Goal: Find specific page/section: Find specific page/section

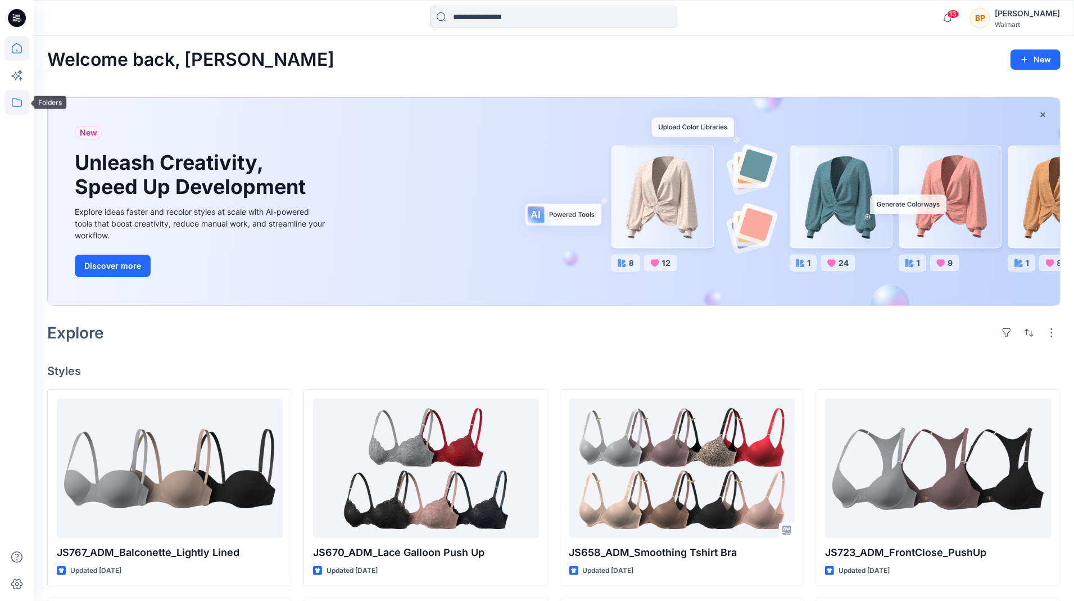
click at [20, 91] on icon at bounding box center [16, 102] width 25 height 25
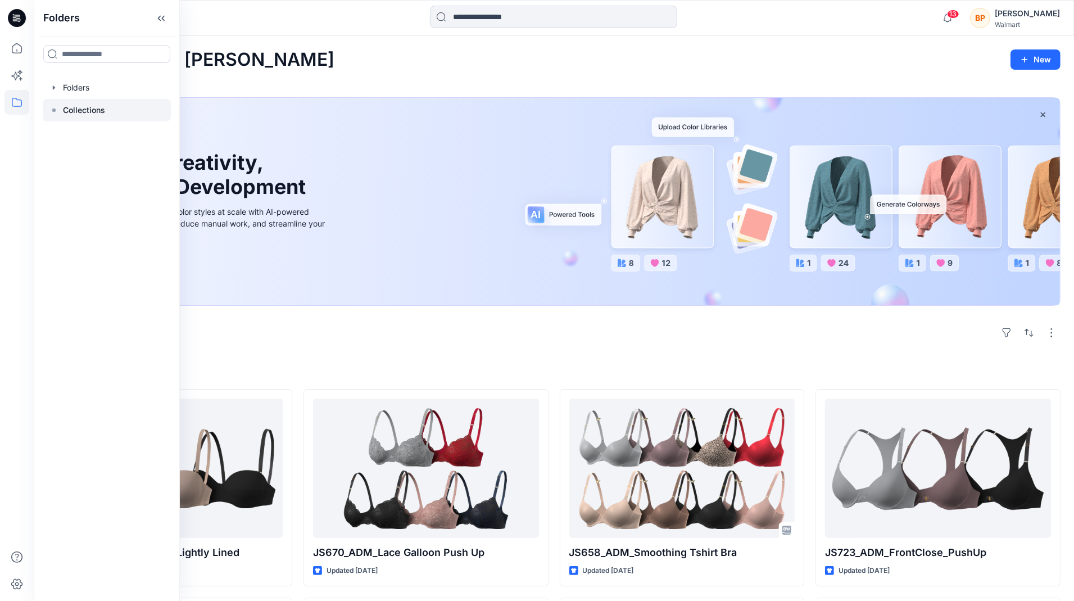
click at [120, 112] on div at bounding box center [107, 110] width 128 height 22
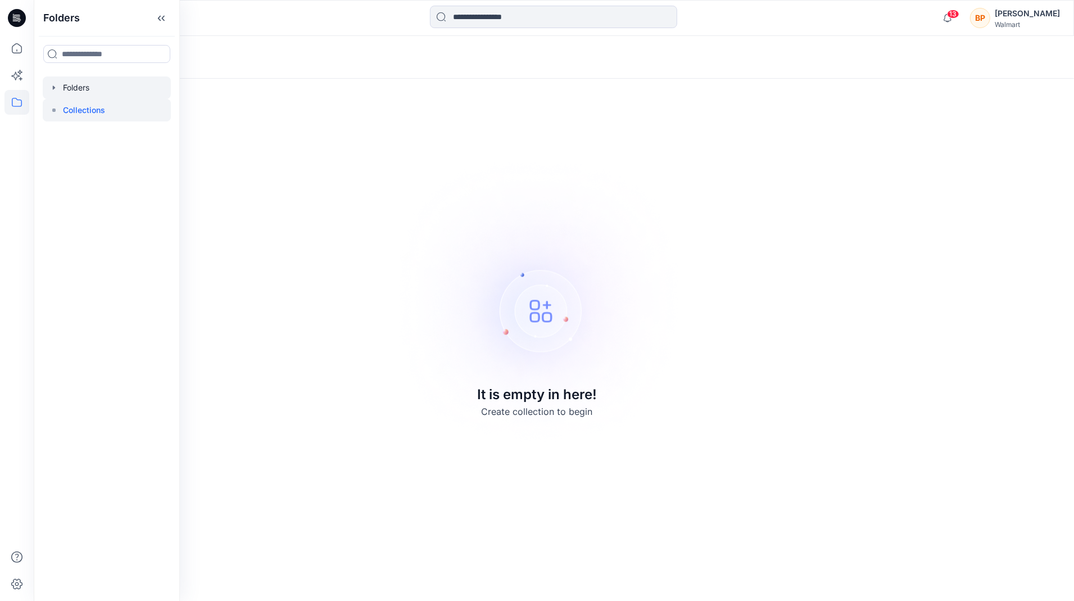
click at [124, 92] on div at bounding box center [107, 87] width 128 height 22
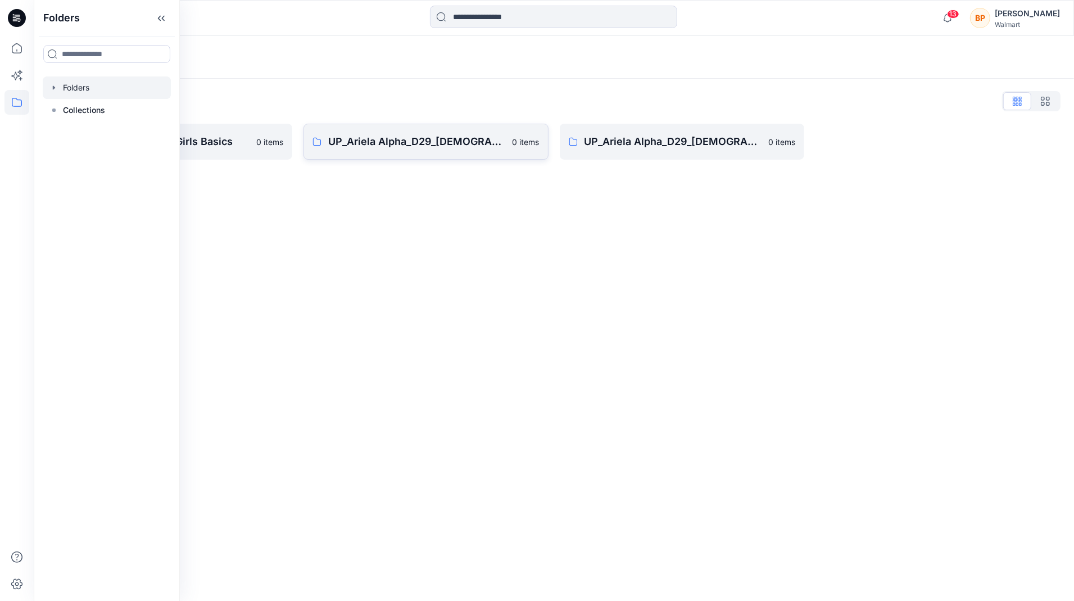
click at [408, 125] on link "UP_Ariela Alpha_D29_Ladies Intimates - Joyspun 0 items" at bounding box center [426, 142] width 245 height 36
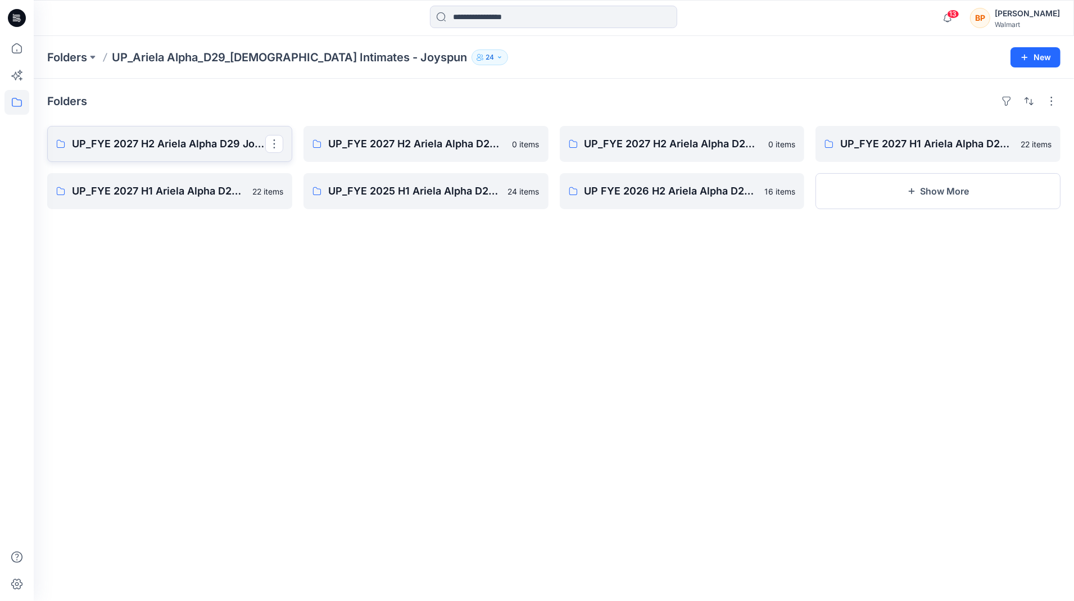
click at [156, 143] on p "UP_FYE 2027 H2 Ariela Alpha D29 Joyspun Bras" at bounding box center [168, 144] width 193 height 16
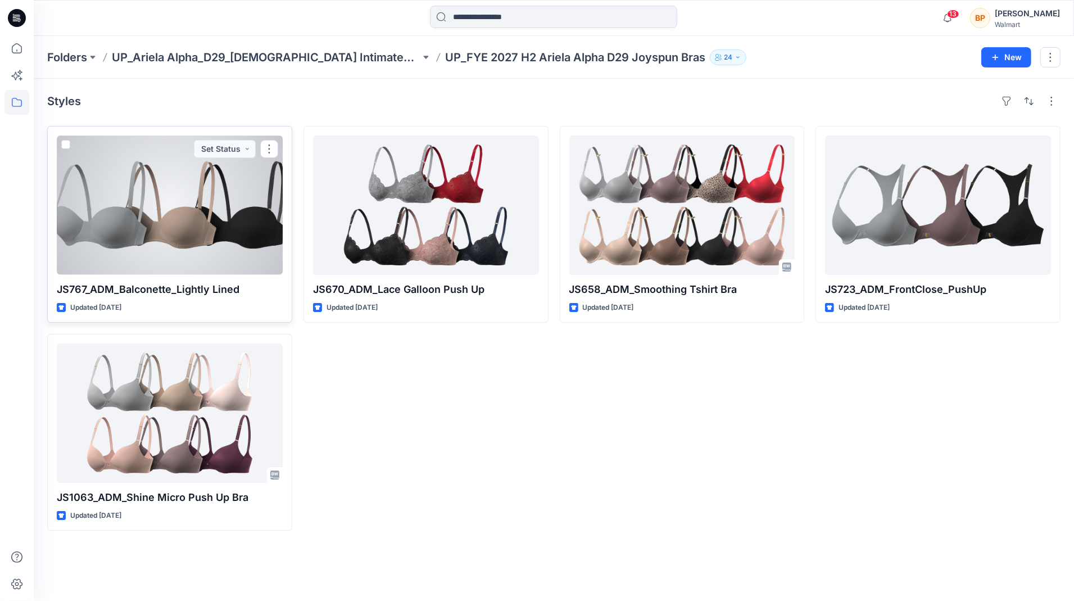
click at [182, 197] on div at bounding box center [170, 204] width 226 height 139
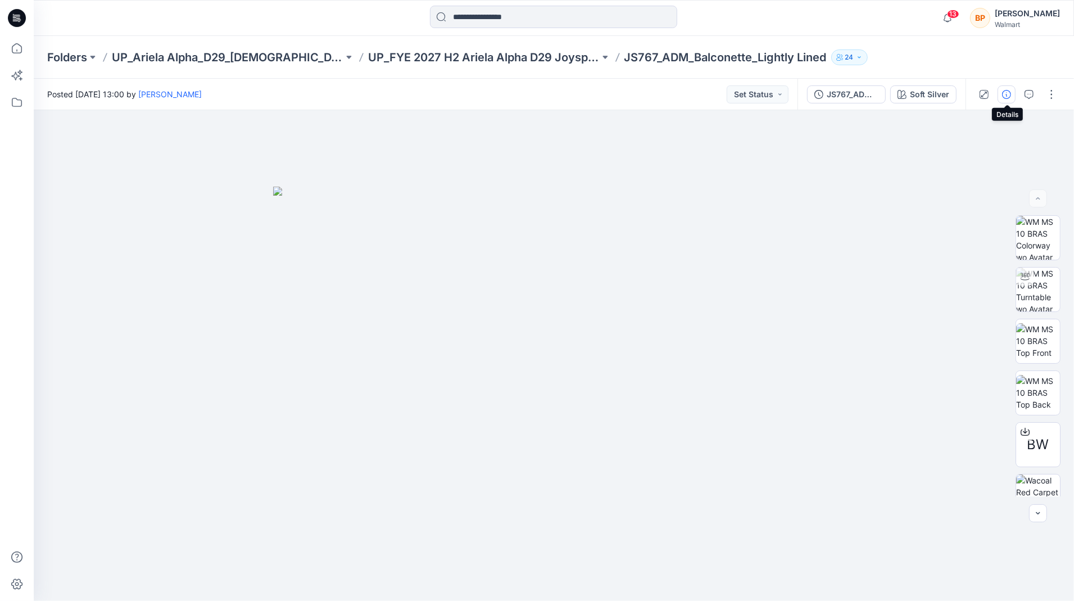
click at [1010, 96] on icon "button" at bounding box center [1006, 94] width 9 height 9
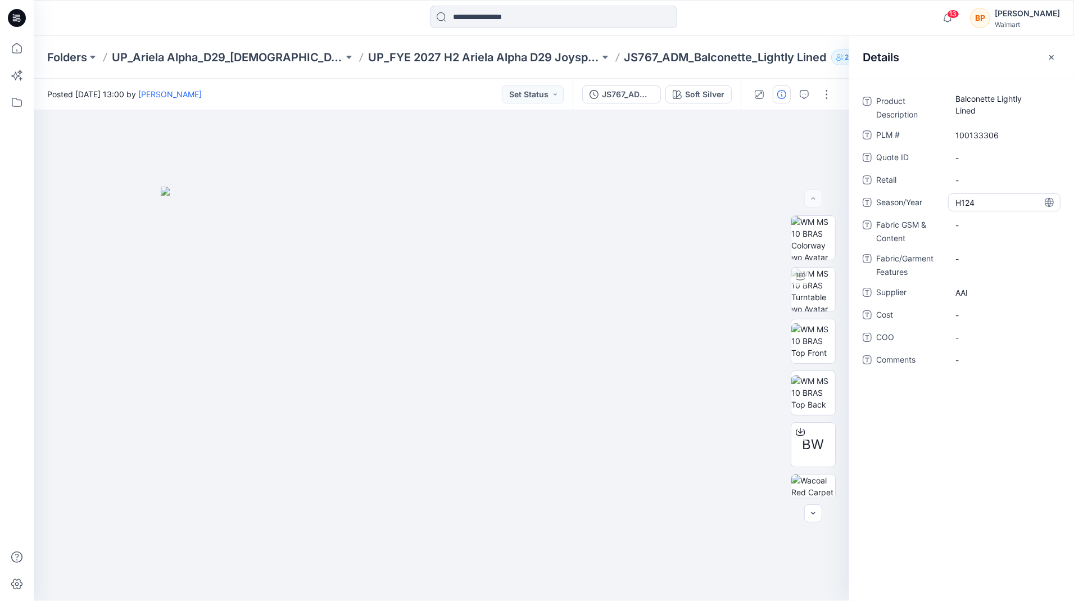
click at [1006, 198] on span "H124" at bounding box center [1005, 203] width 98 height 12
drag, startPoint x: 1006, startPoint y: 206, endPoint x: 906, endPoint y: 208, distance: 99.5
click at [907, 207] on div "Season/Year ****" at bounding box center [962, 202] width 198 height 18
type textarea "*****"
click at [985, 416] on div "Product Description Balconette Lightly Lined PLM # 100133306 Quote ID - Retail …" at bounding box center [961, 340] width 225 height 522
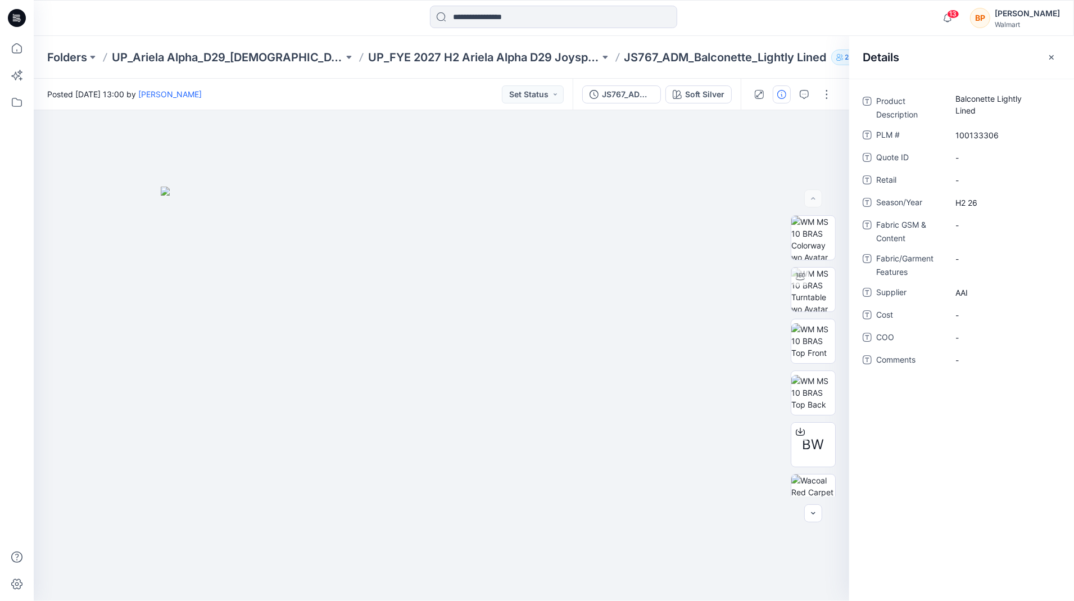
click at [1062, 57] on div "Details" at bounding box center [961, 57] width 225 height 42
click at [1056, 57] on icon "button" at bounding box center [1051, 57] width 9 height 9
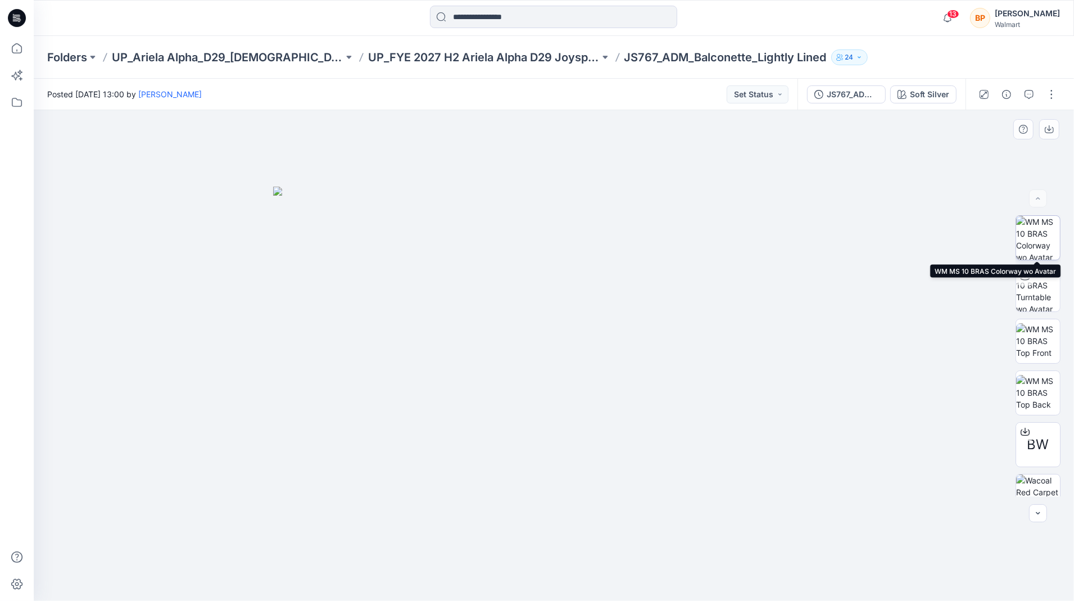
click at [1048, 241] on img at bounding box center [1038, 238] width 44 height 44
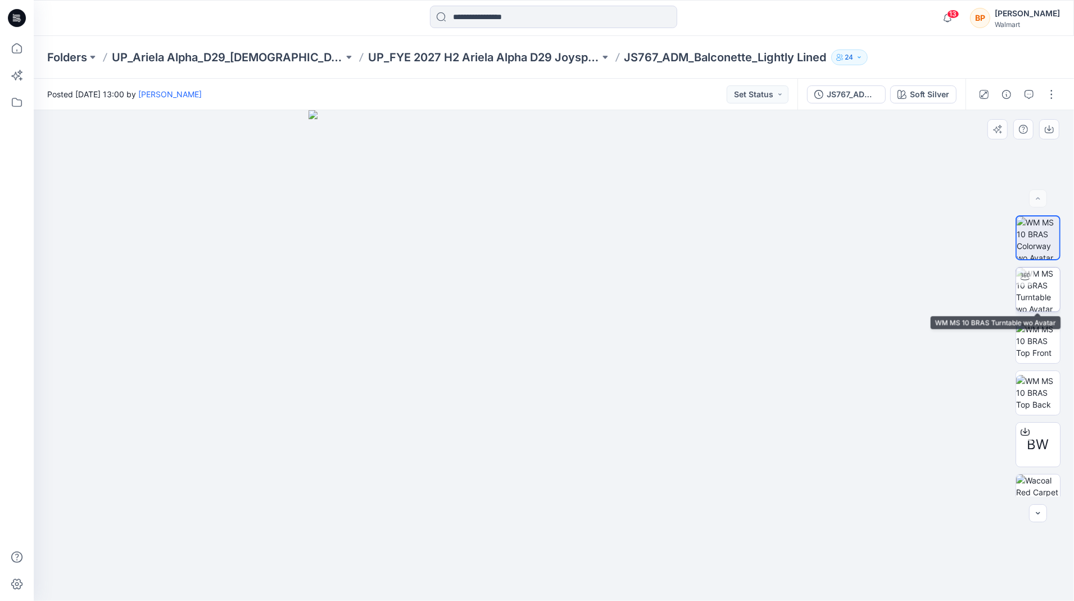
click at [1048, 292] on img at bounding box center [1038, 290] width 44 height 44
drag, startPoint x: 915, startPoint y: 338, endPoint x: 577, endPoint y: 268, distance: 345.7
click at [577, 268] on div at bounding box center [554, 355] width 1041 height 491
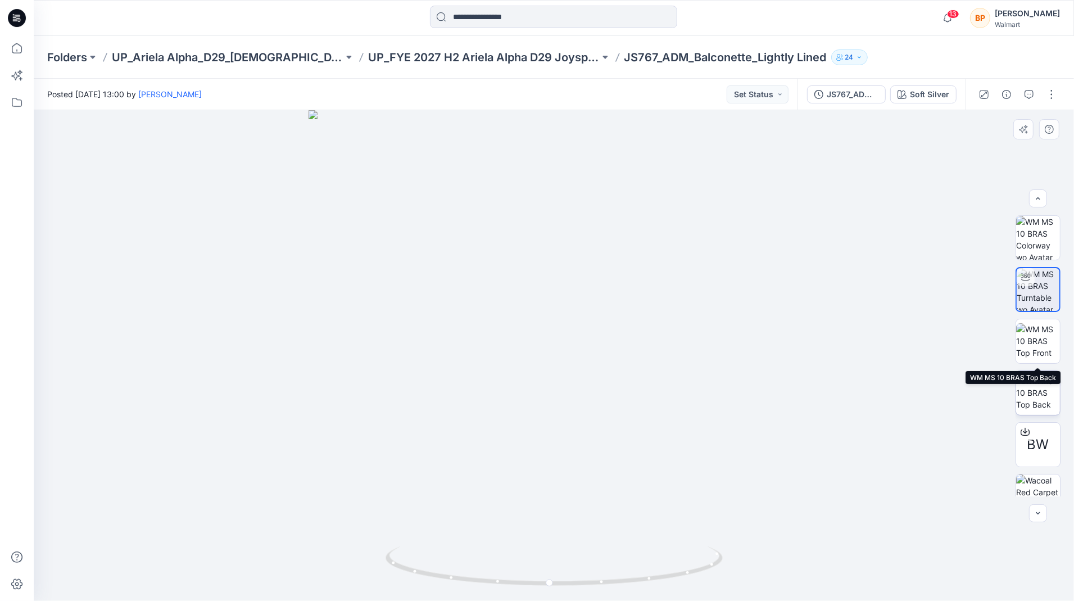
scroll to position [125, 0]
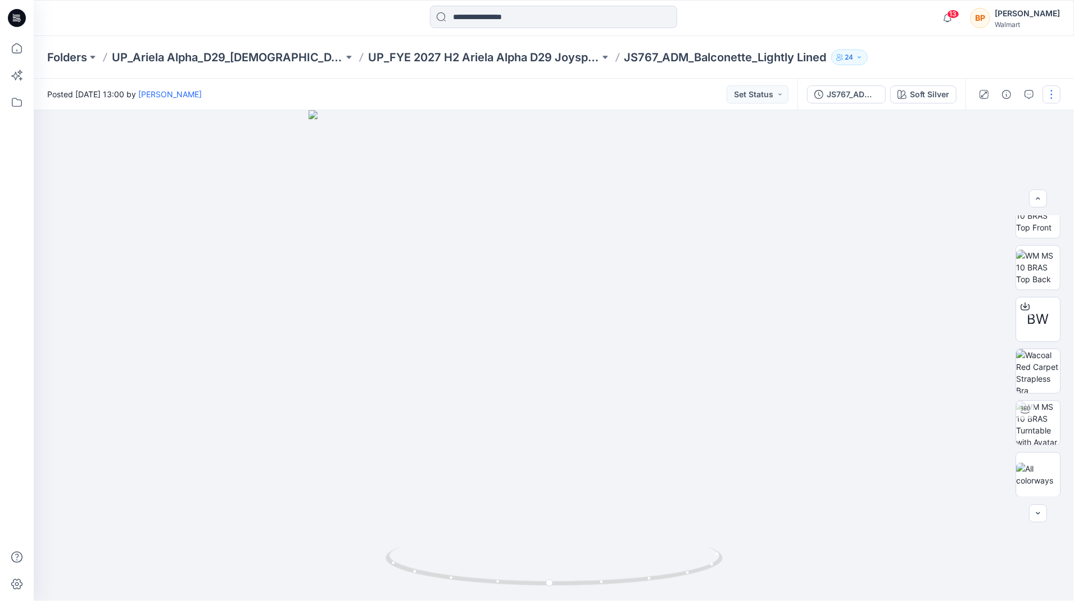
click at [1058, 96] on button "button" at bounding box center [1052, 94] width 18 height 18
click at [995, 149] on button "Edit" at bounding box center [1004, 152] width 103 height 21
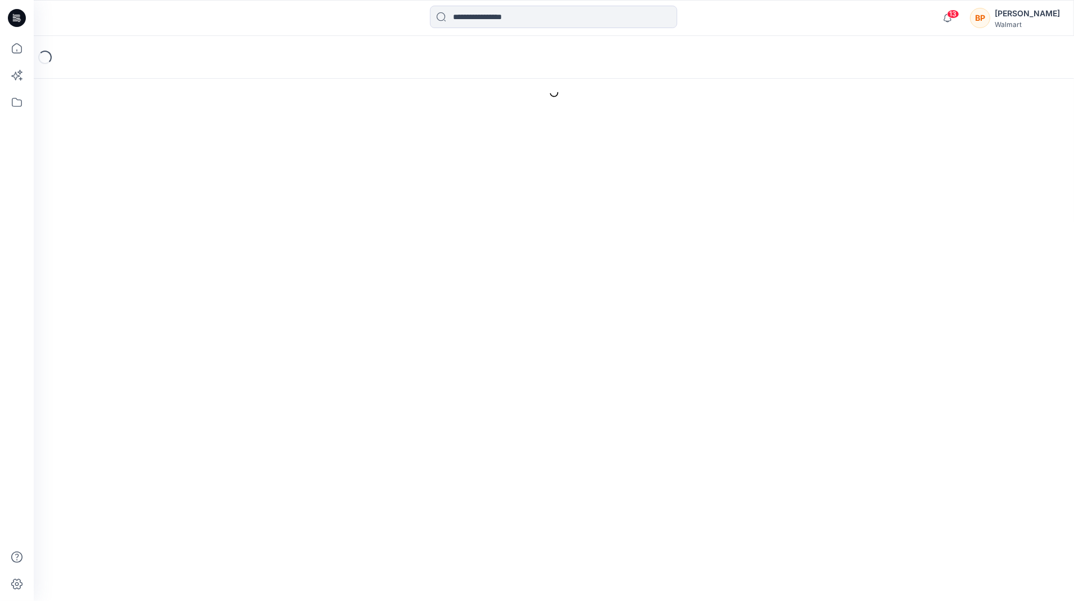
scroll to position [67, 0]
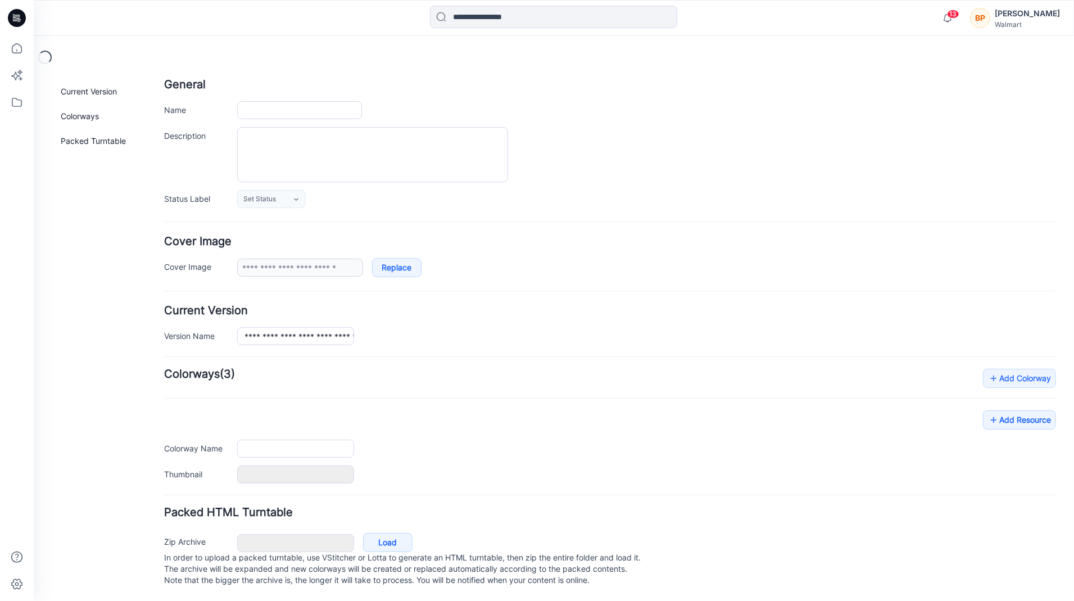
type input "**********"
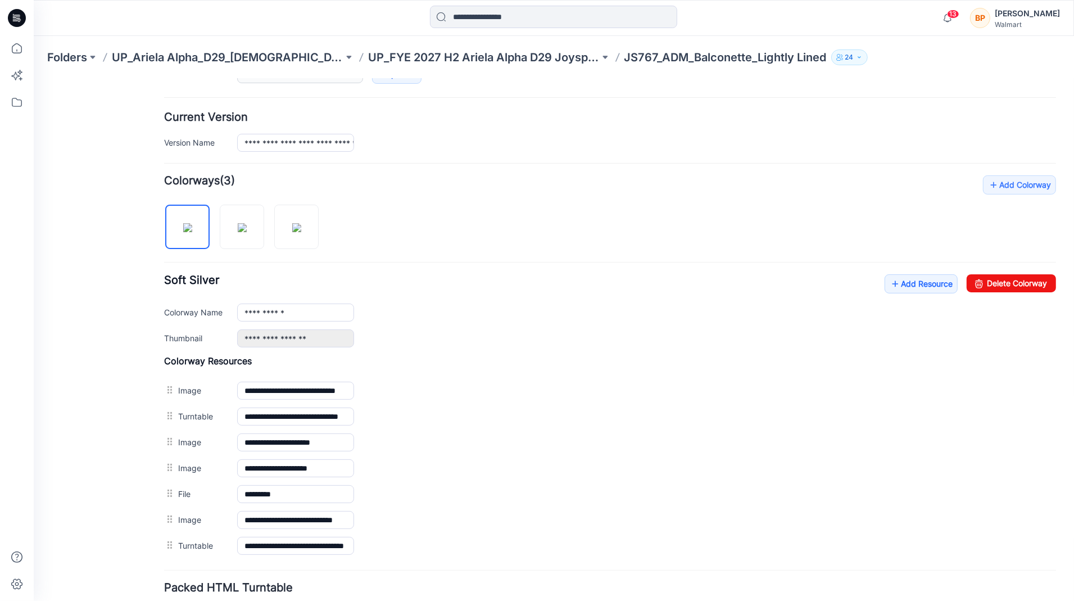
scroll to position [334, 0]
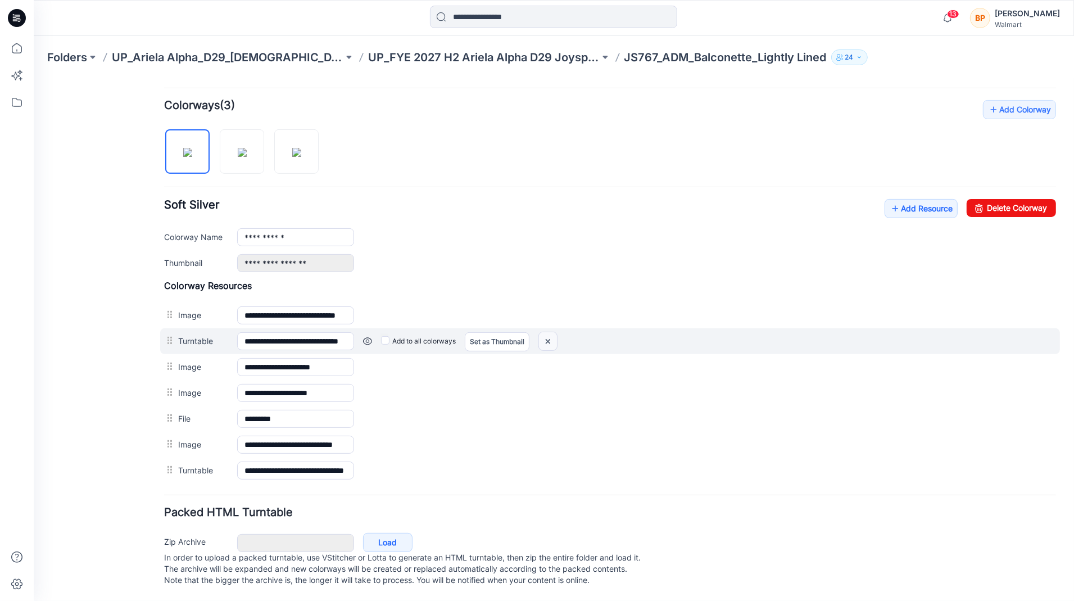
click at [545, 332] on img at bounding box center [548, 341] width 18 height 19
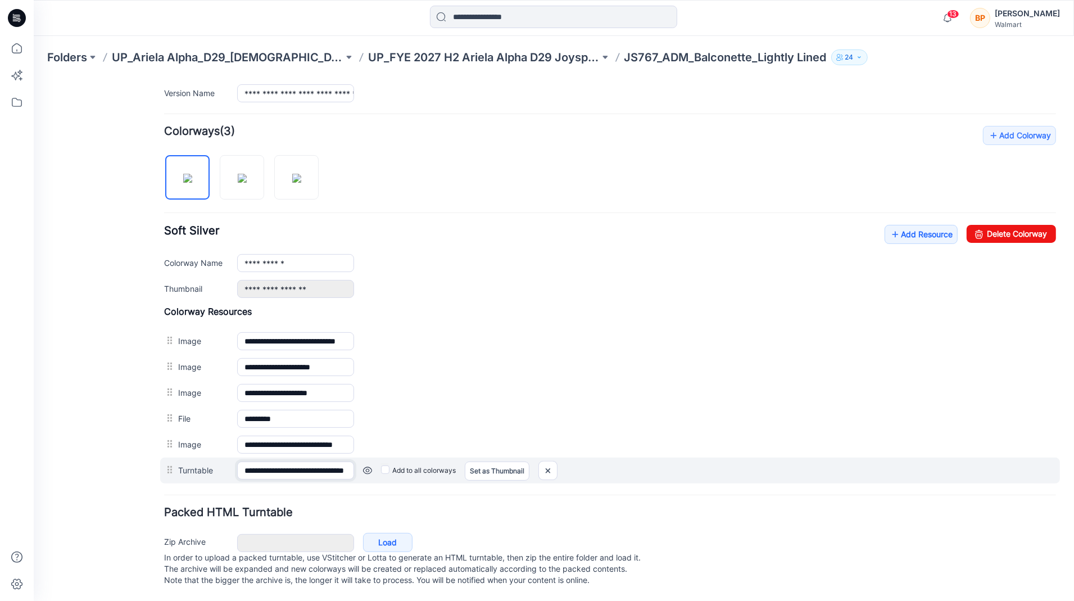
scroll to position [0, 34]
drag, startPoint x: 342, startPoint y: 459, endPoint x: 396, endPoint y: 460, distance: 53.4
click at [396, 460] on div "**********" at bounding box center [610, 470] width 900 height 26
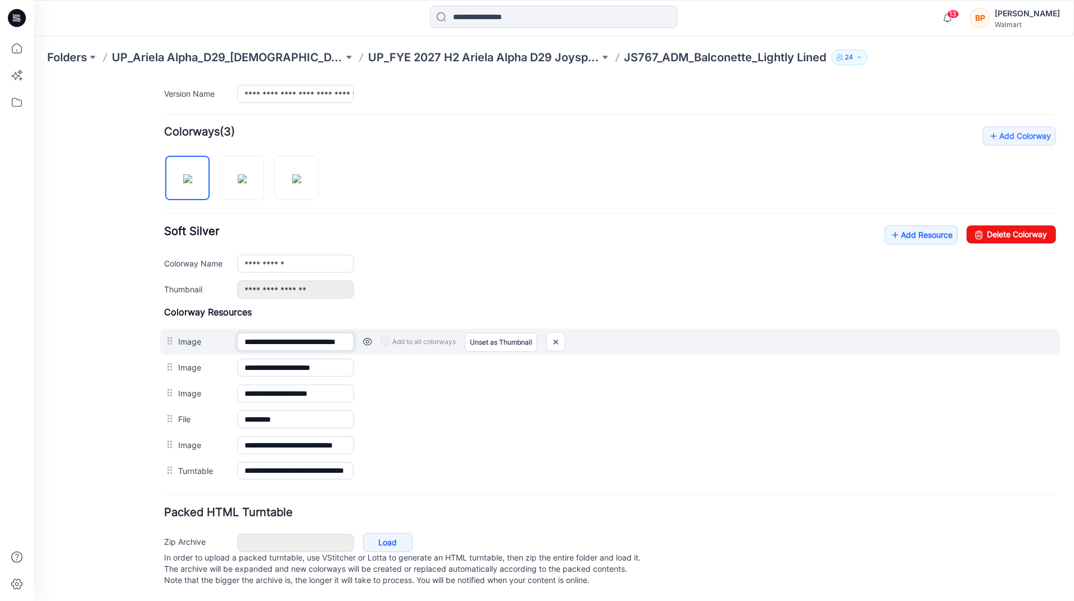
scroll to position [0, 0]
click at [316, 332] on input "**********" at bounding box center [295, 341] width 117 height 18
drag, startPoint x: 298, startPoint y: 332, endPoint x: 386, endPoint y: 339, distance: 88.5
click at [386, 339] on div "**********" at bounding box center [610, 341] width 900 height 26
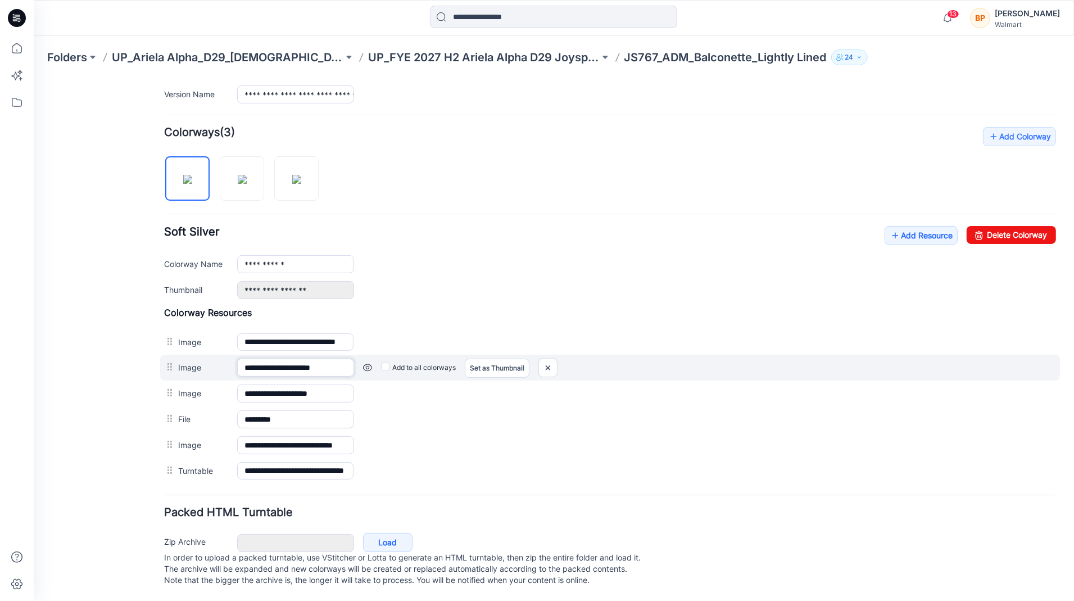
scroll to position [0, 0]
click at [322, 358] on input "**********" at bounding box center [295, 367] width 117 height 18
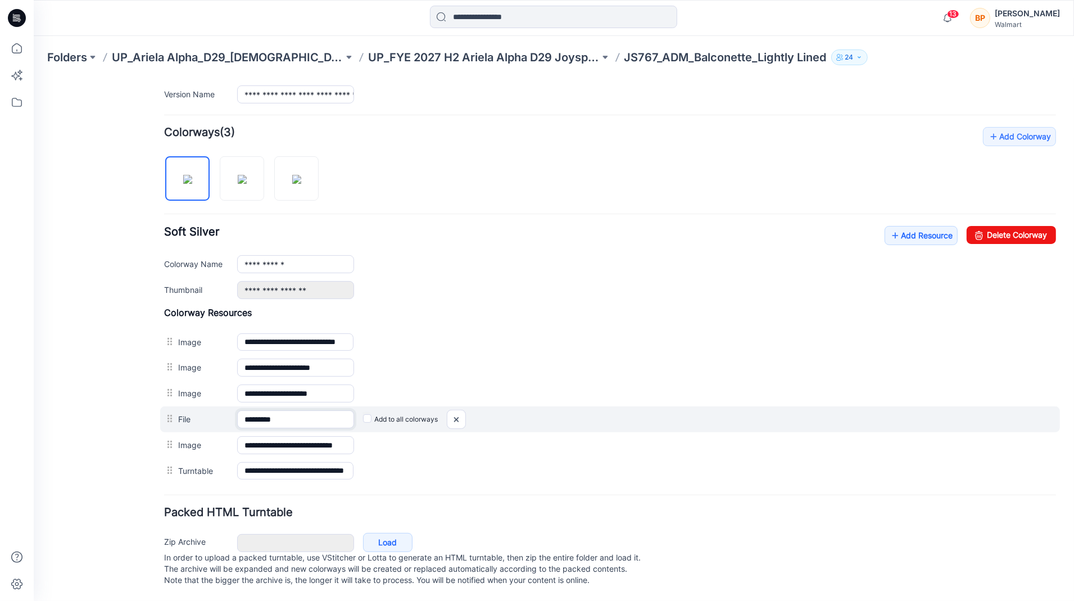
click at [274, 410] on input "*********" at bounding box center [295, 419] width 117 height 18
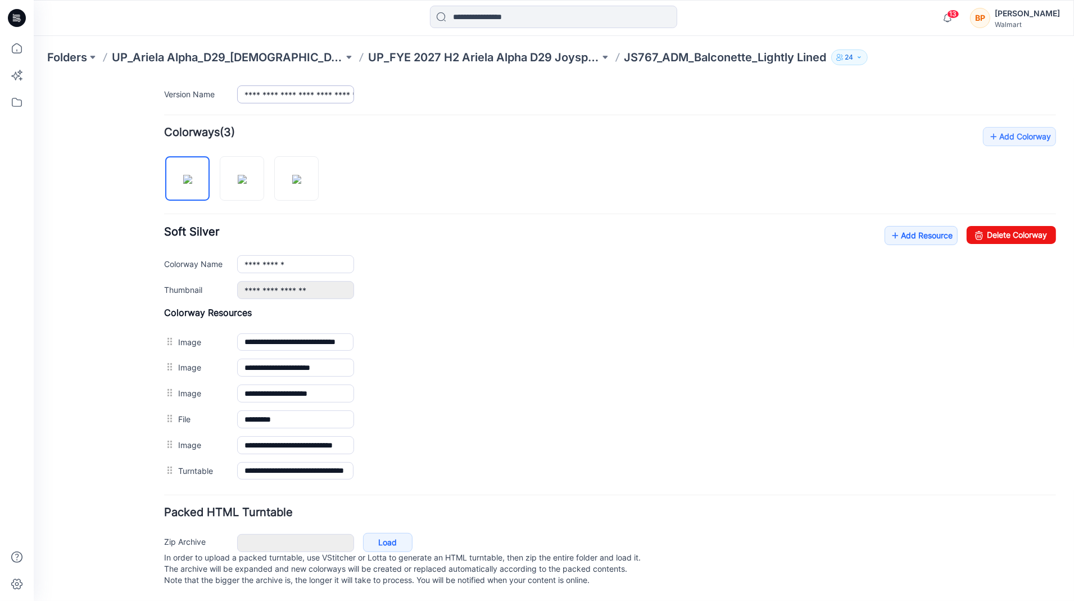
scroll to position [309, 0]
click at [423, 45] on div "Folders UP_Ariela Alpha_D29_Ladies Intimates - Joyspun UP_FYE 2027 H2 Ariela Al…" at bounding box center [554, 57] width 1041 height 43
click at [423, 52] on p "UP_FYE 2027 H2 Ariela Alpha D29 Joyspun Bras" at bounding box center [484, 57] width 232 height 16
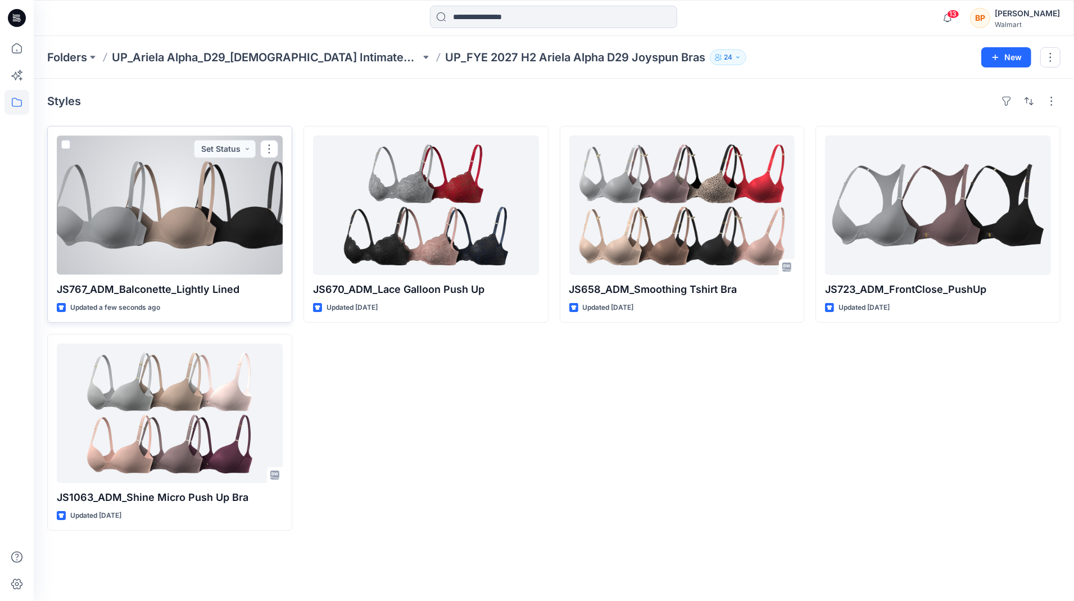
click at [139, 245] on div at bounding box center [170, 204] width 226 height 139
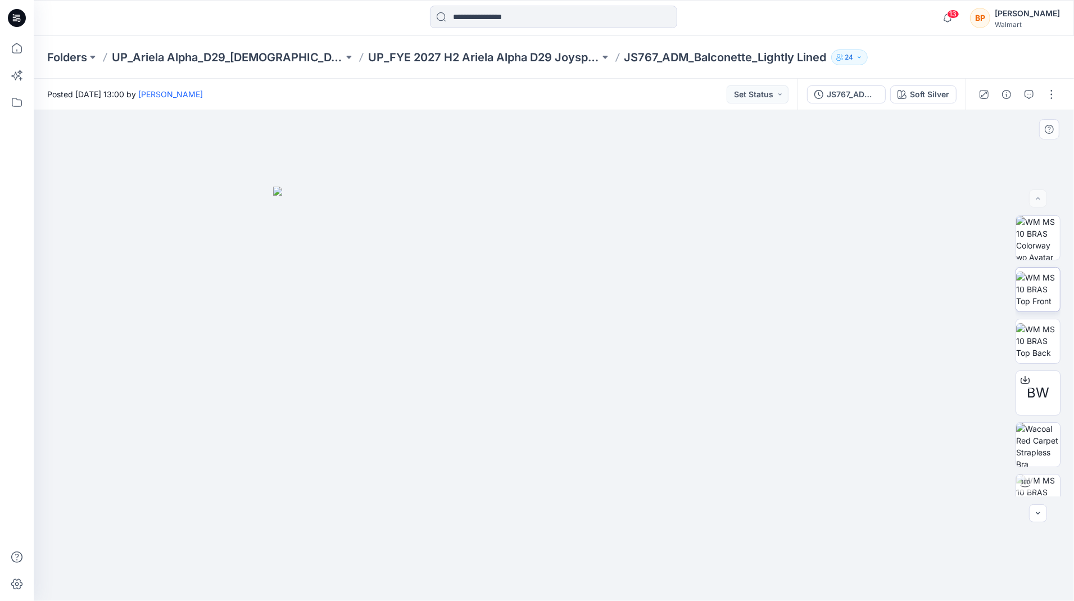
click at [1030, 278] on img at bounding box center [1038, 289] width 44 height 35
click at [1036, 340] on img at bounding box center [1038, 340] width 44 height 35
click at [1046, 401] on span "BW" at bounding box center [1038, 393] width 22 height 20
click at [1052, 100] on button "button" at bounding box center [1052, 94] width 18 height 18
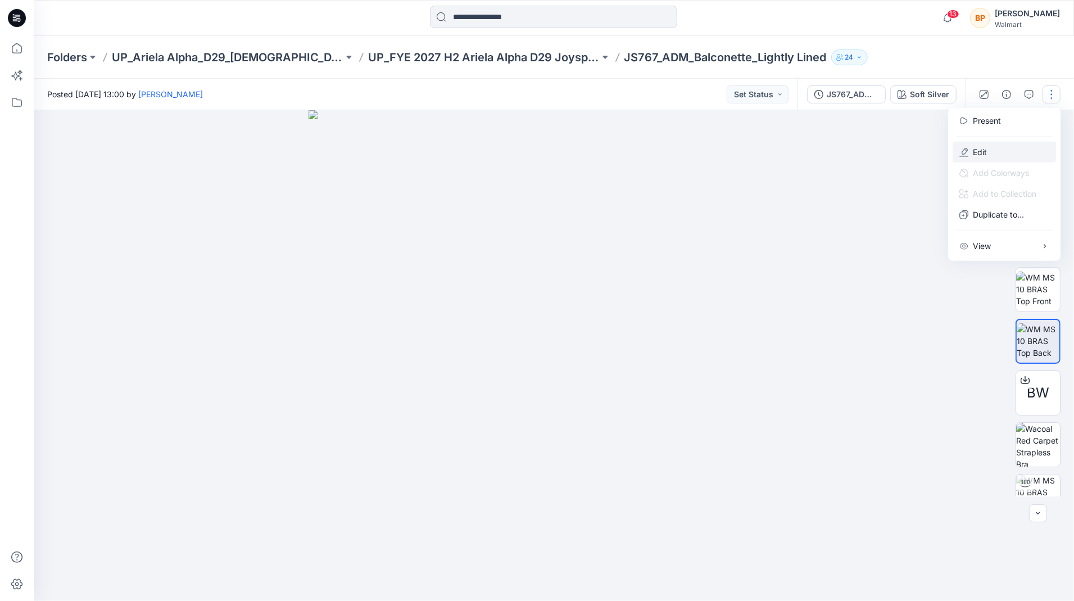
click at [998, 158] on button "Edit" at bounding box center [1004, 152] width 103 height 21
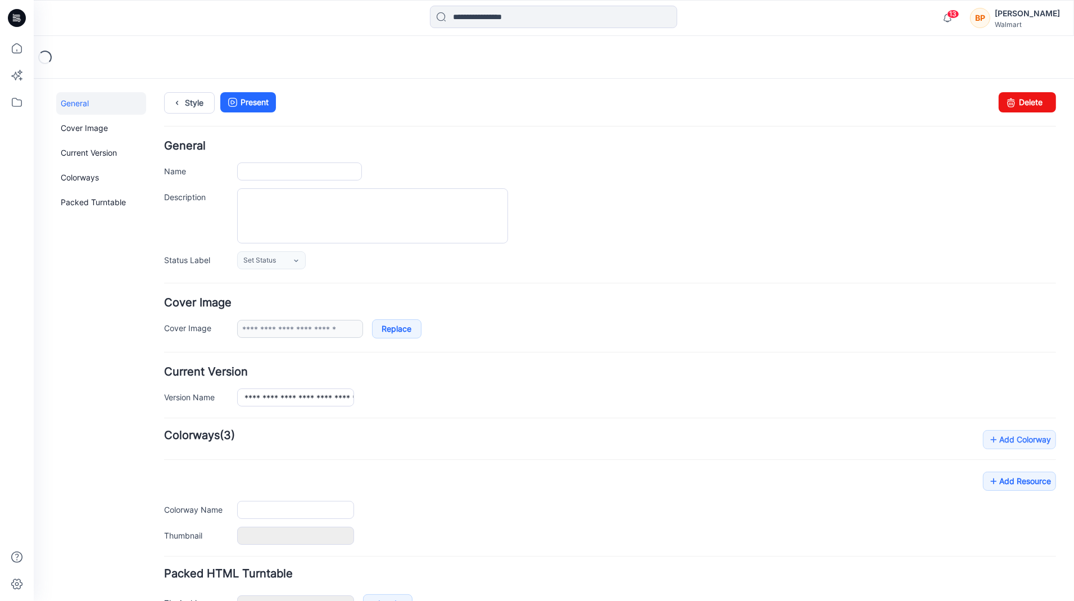
type input "**********"
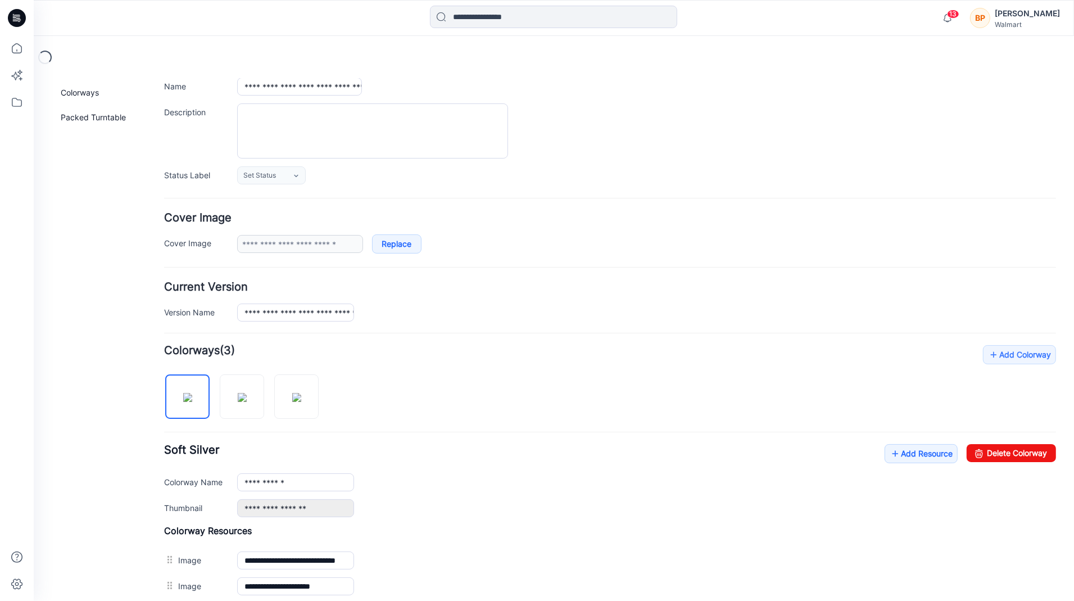
scroll to position [309, 0]
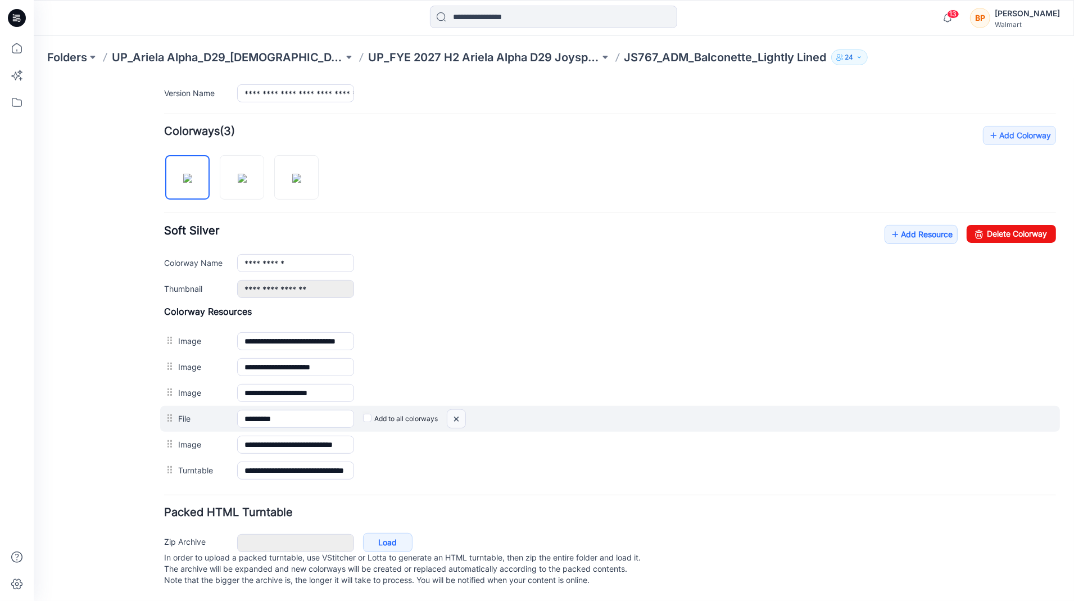
click at [462, 410] on img at bounding box center [456, 418] width 18 height 19
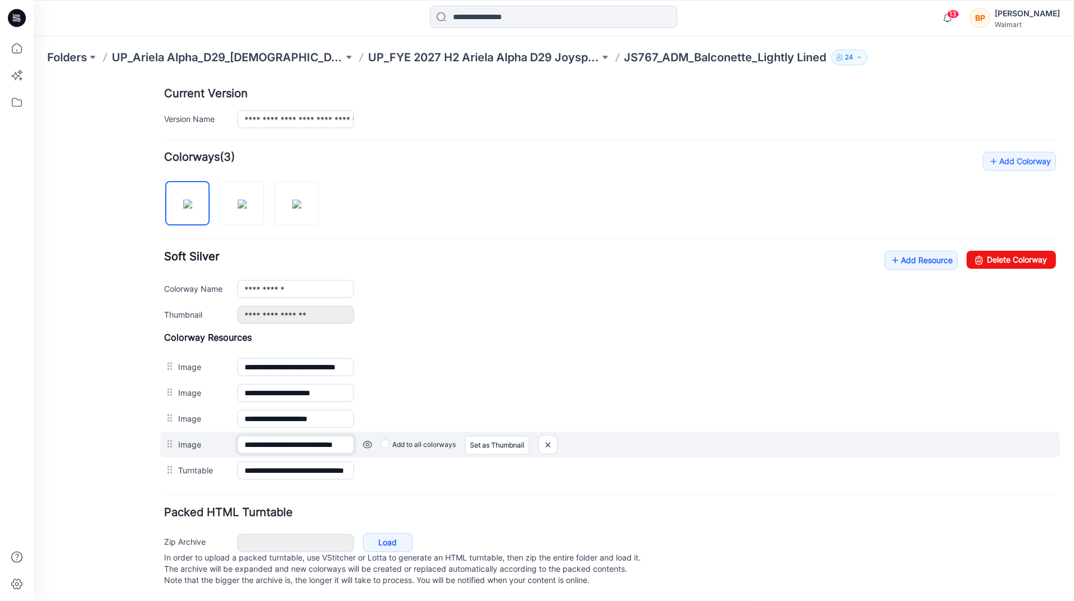
scroll to position [0, 13]
drag, startPoint x: 246, startPoint y: 436, endPoint x: 377, endPoint y: 436, distance: 131.0
click at [377, 436] on div "**********" at bounding box center [610, 444] width 900 height 26
drag, startPoint x: 245, startPoint y: 436, endPoint x: 302, endPoint y: 431, distance: 58.1
click at [302, 435] on input "**********" at bounding box center [295, 443] width 116 height 17
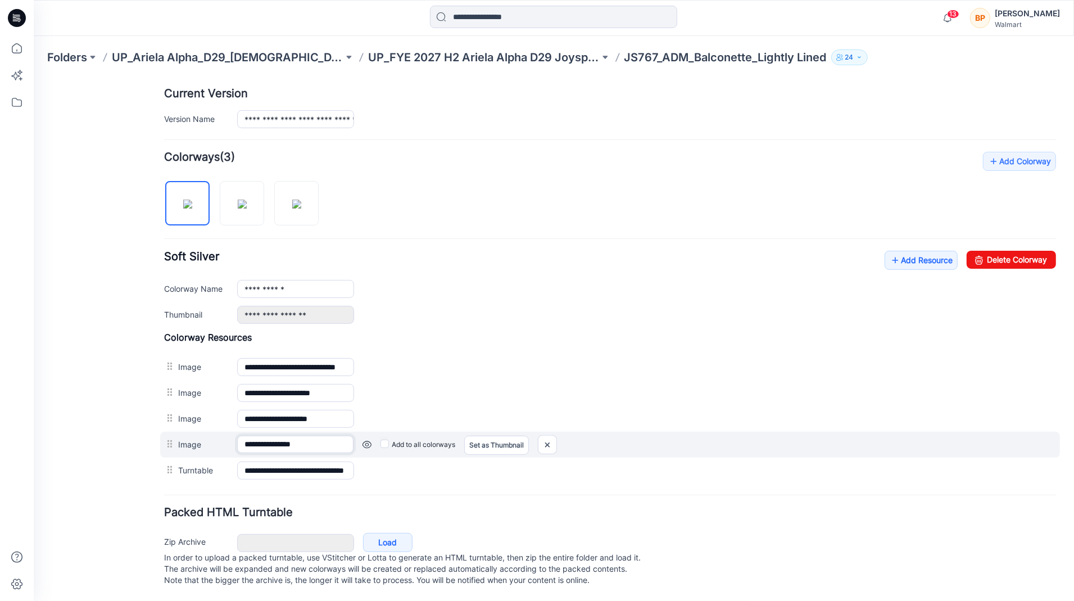
scroll to position [0, 0]
click at [322, 435] on input "**********" at bounding box center [295, 443] width 116 height 17
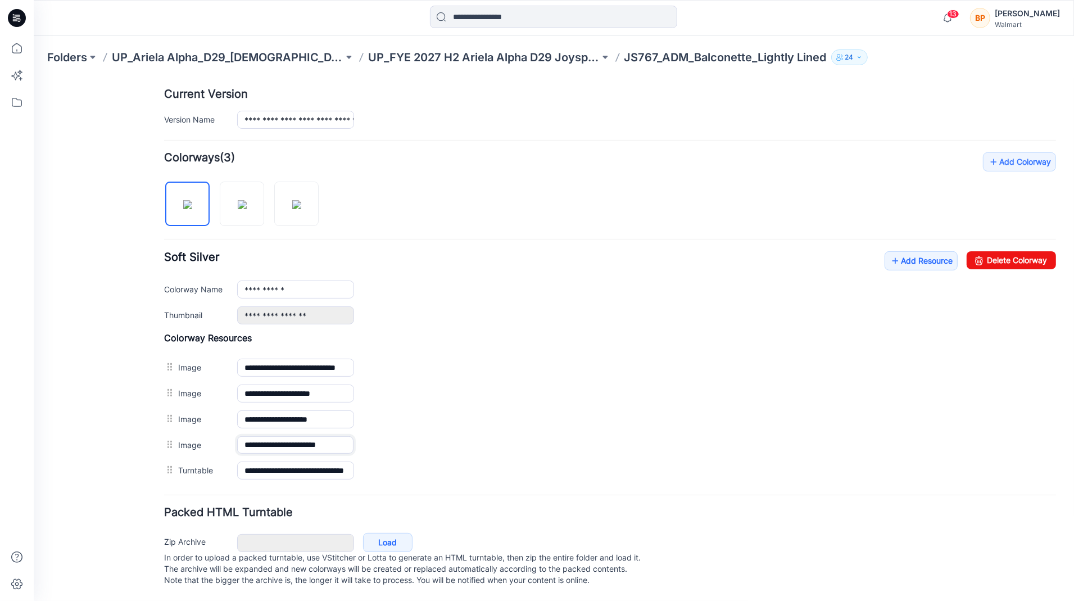
drag, startPoint x: 294, startPoint y: 435, endPoint x: 124, endPoint y: 434, distance: 170.3
click at [124, 434] on div "**********" at bounding box center [546, 200] width 1027 height 800
type input "**********"
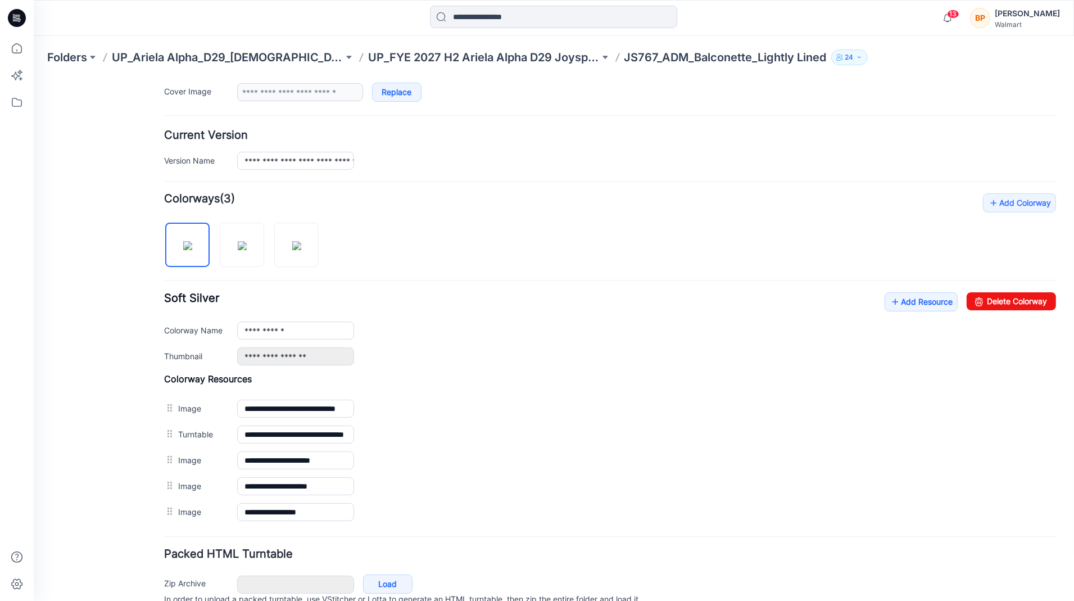
scroll to position [0, 0]
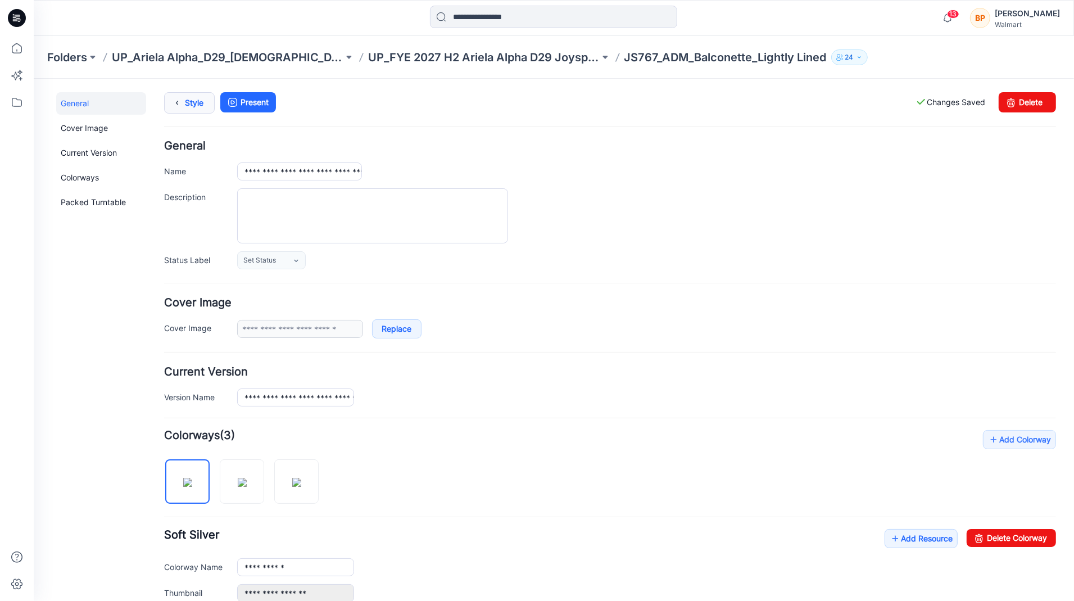
click at [197, 100] on link "Style" at bounding box center [189, 102] width 51 height 21
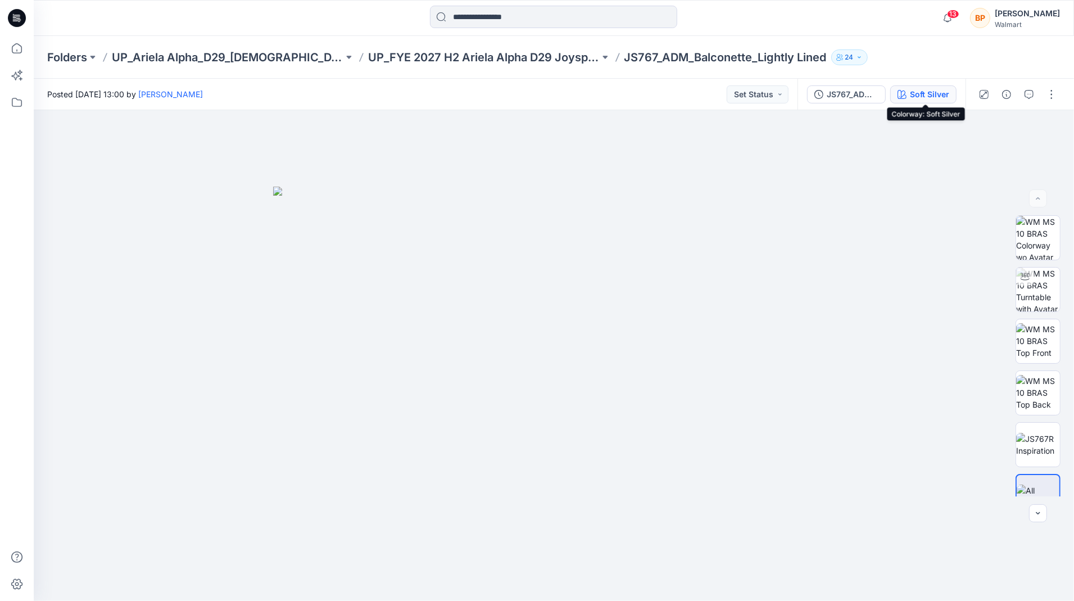
click at [952, 88] on button "Soft Silver" at bounding box center [924, 94] width 66 height 18
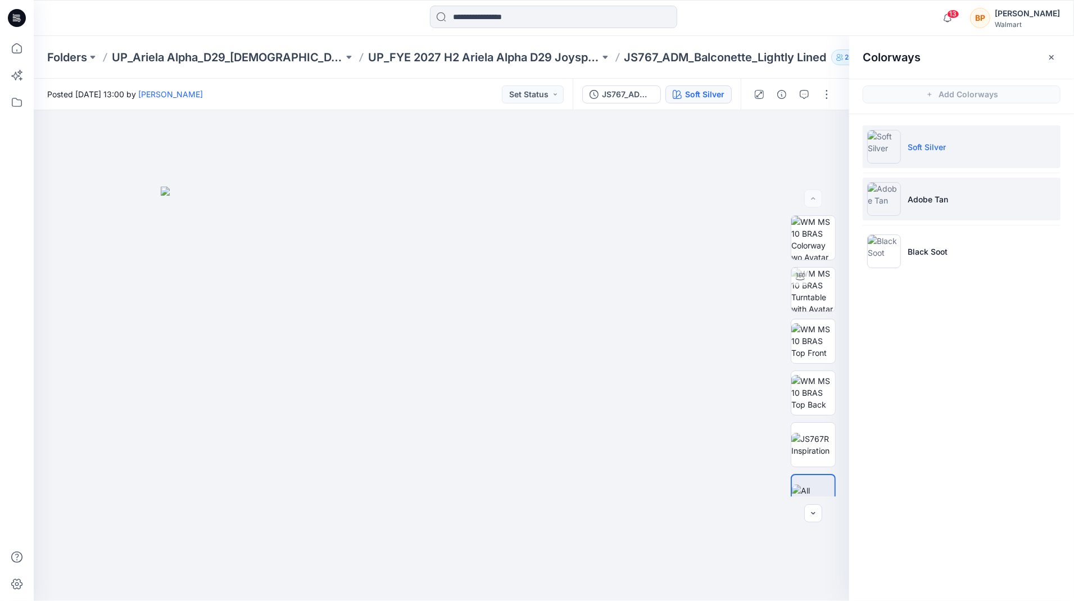
click at [952, 208] on li "Adobe Tan" at bounding box center [962, 199] width 198 height 43
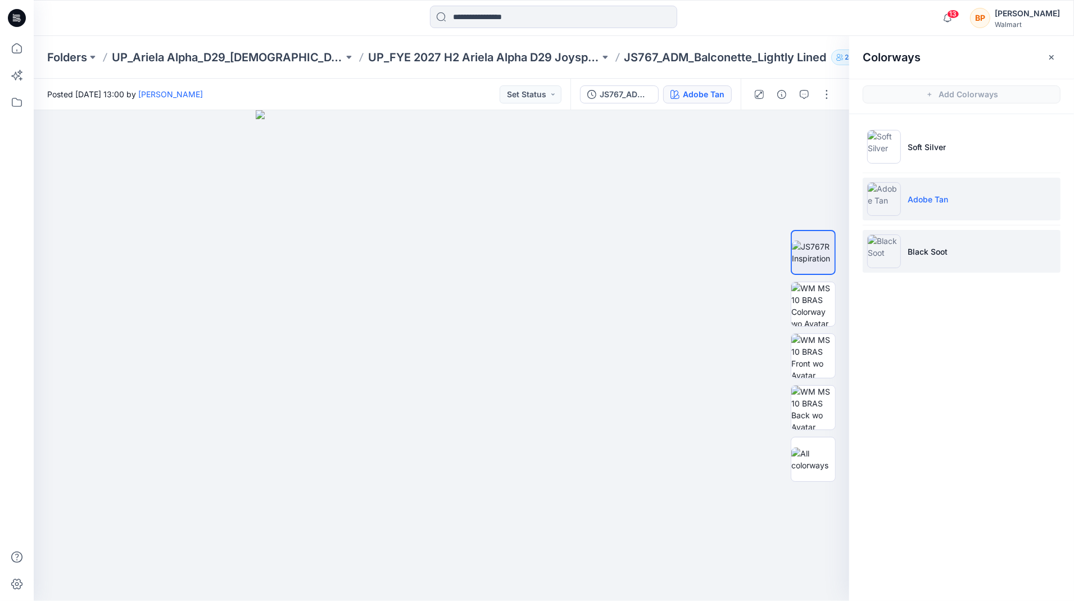
click at [936, 247] on p "Black Soot" at bounding box center [928, 252] width 40 height 12
click at [717, 236] on div at bounding box center [442, 355] width 816 height 491
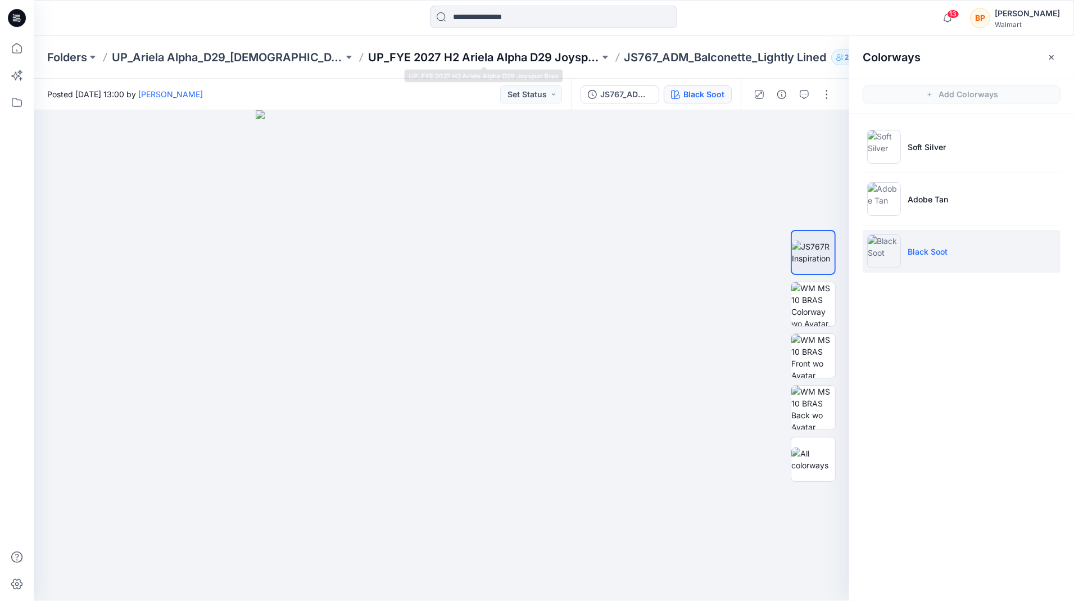
click at [555, 58] on p "UP_FYE 2027 H2 Ariela Alpha D29 Joyspun Bras" at bounding box center [484, 57] width 232 height 16
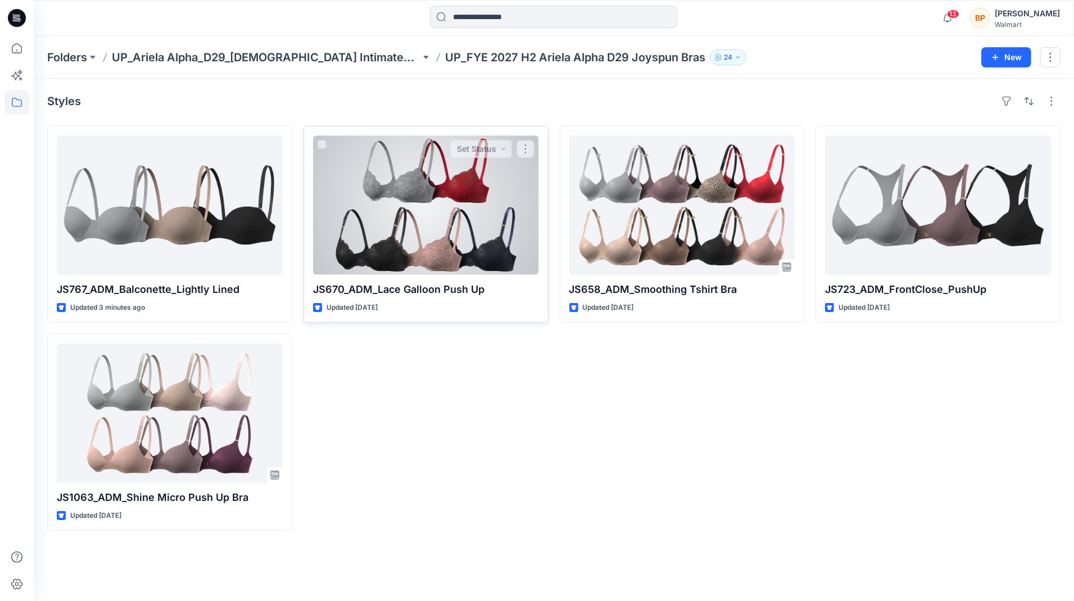
click at [454, 238] on div at bounding box center [426, 204] width 226 height 139
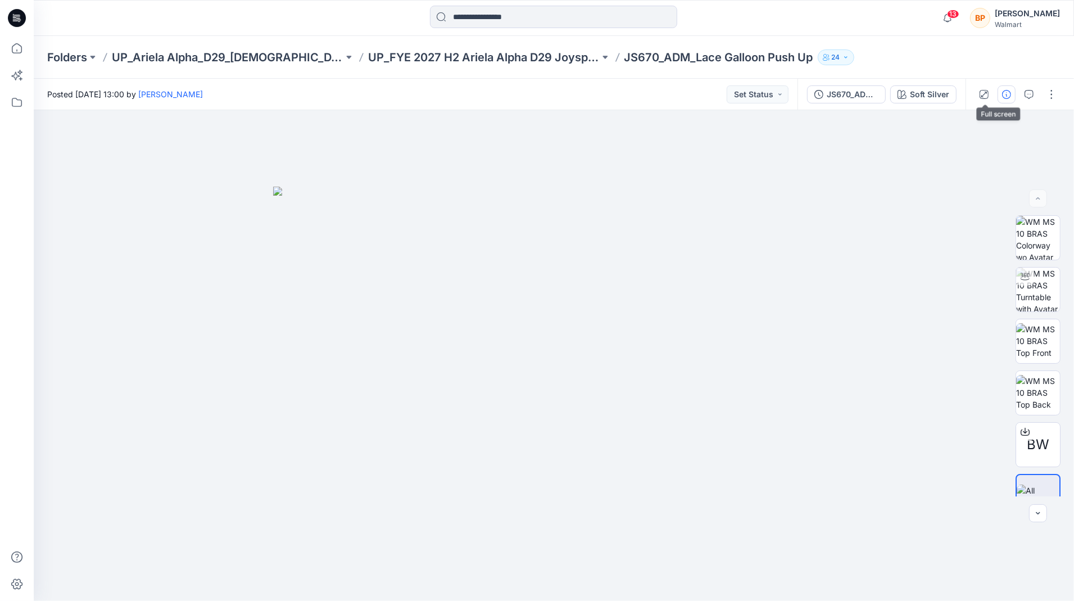
click at [1003, 91] on icon "button" at bounding box center [1006, 94] width 9 height 9
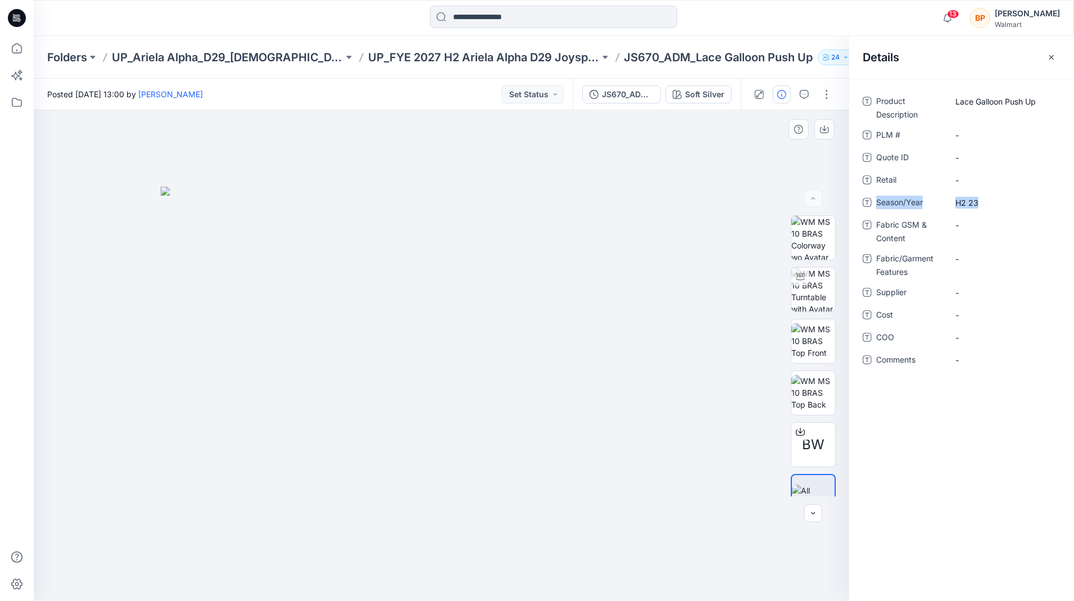
drag, startPoint x: 992, startPoint y: 200, endPoint x: 834, endPoint y: 193, distance: 158.1
click at [834, 193] on div "BW Soft Silver Loading... Material Properties Loading... Details Product Descri…" at bounding box center [554, 355] width 1041 height 491
click at [1027, 202] on span "H2 23" at bounding box center [1005, 203] width 98 height 12
click at [894, 203] on div "Season/Year *****" at bounding box center [962, 202] width 198 height 18
type textarea "*****"
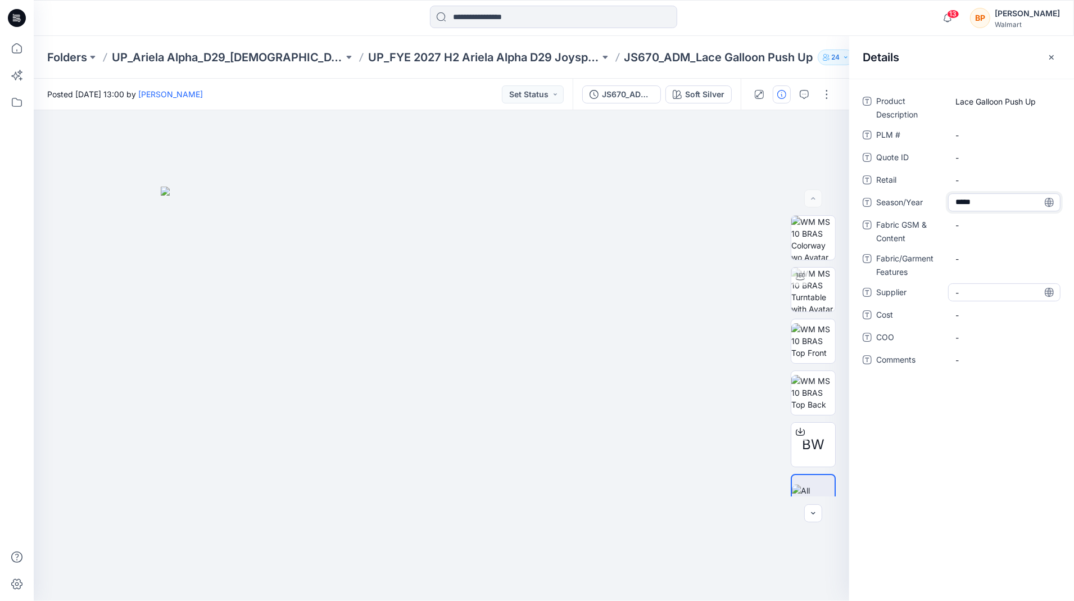
click at [997, 296] on span "-" at bounding box center [1005, 293] width 98 height 12
type textarea "***"
click at [997, 296] on span "AAI" at bounding box center [1005, 293] width 98 height 12
click at [730, 319] on div at bounding box center [442, 355] width 816 height 491
click at [830, 293] on img at bounding box center [814, 290] width 44 height 44
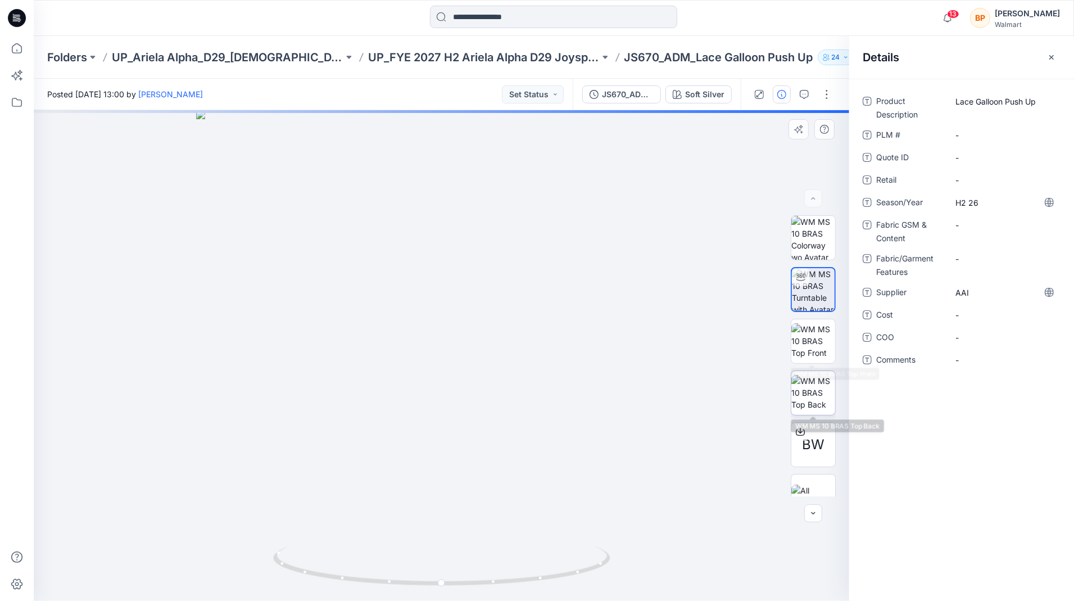
click at [829, 388] on img at bounding box center [814, 392] width 44 height 35
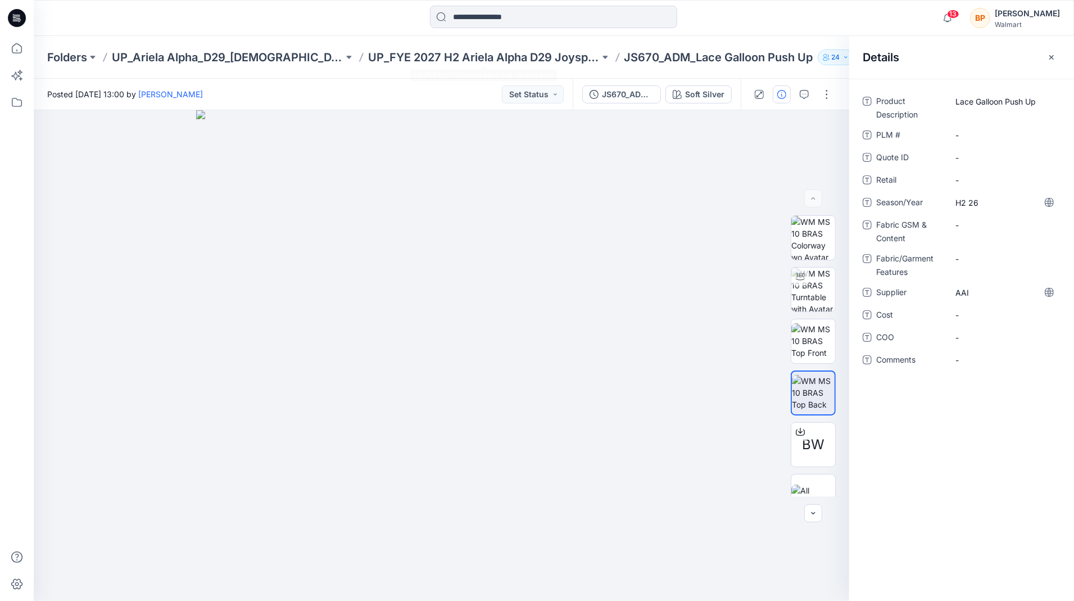
click at [377, 67] on div "Folders UP_Ariela Alpha_D29_[DEMOGRAPHIC_DATA] Intimates - Joyspun UP_FYE 2027 …" at bounding box center [554, 57] width 1041 height 43
click at [401, 54] on p "UP_FYE 2027 H2 Ariela Alpha D29 Joyspun Bras" at bounding box center [484, 57] width 232 height 16
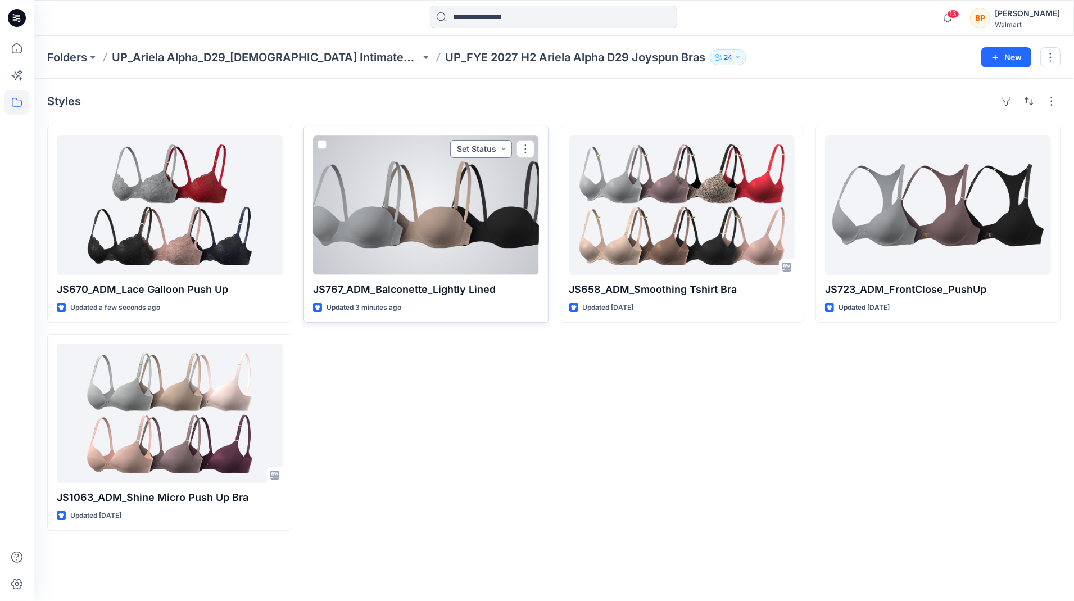
click at [501, 146] on button "Set Status" at bounding box center [481, 149] width 62 height 18
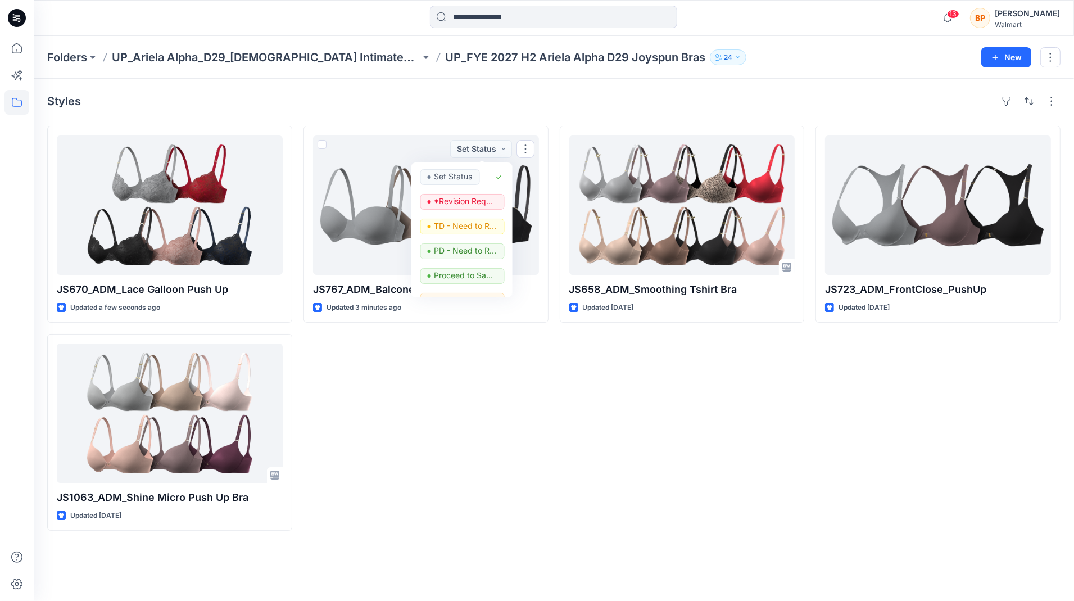
click at [369, 440] on div "JS767_ADM_Balconette_Lightly Lined Updated 3 minutes ago Set Status Set Status …" at bounding box center [426, 328] width 245 height 405
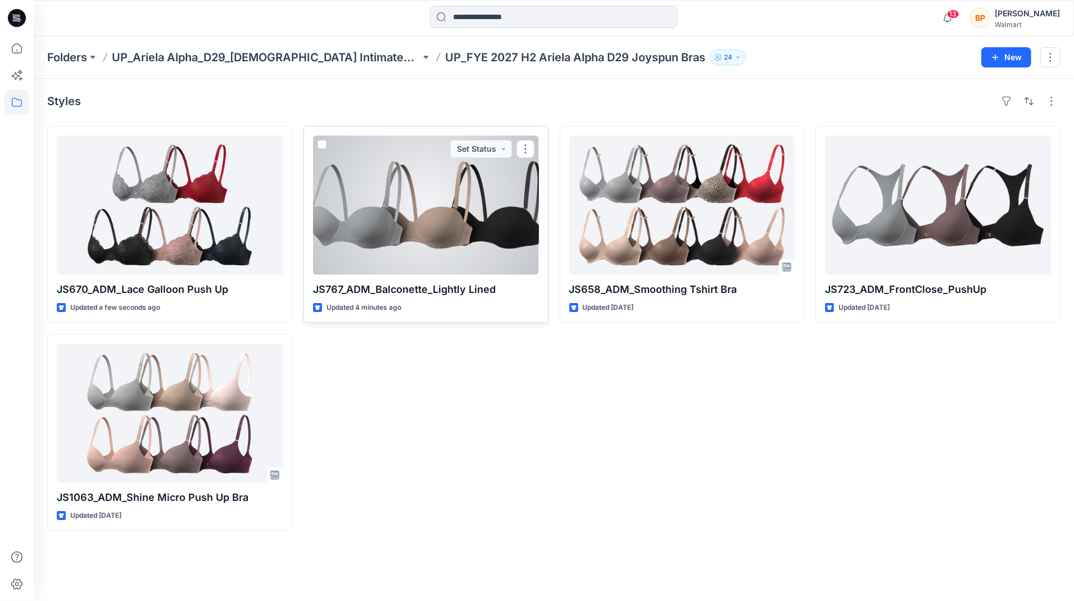
click at [457, 222] on div at bounding box center [426, 204] width 226 height 139
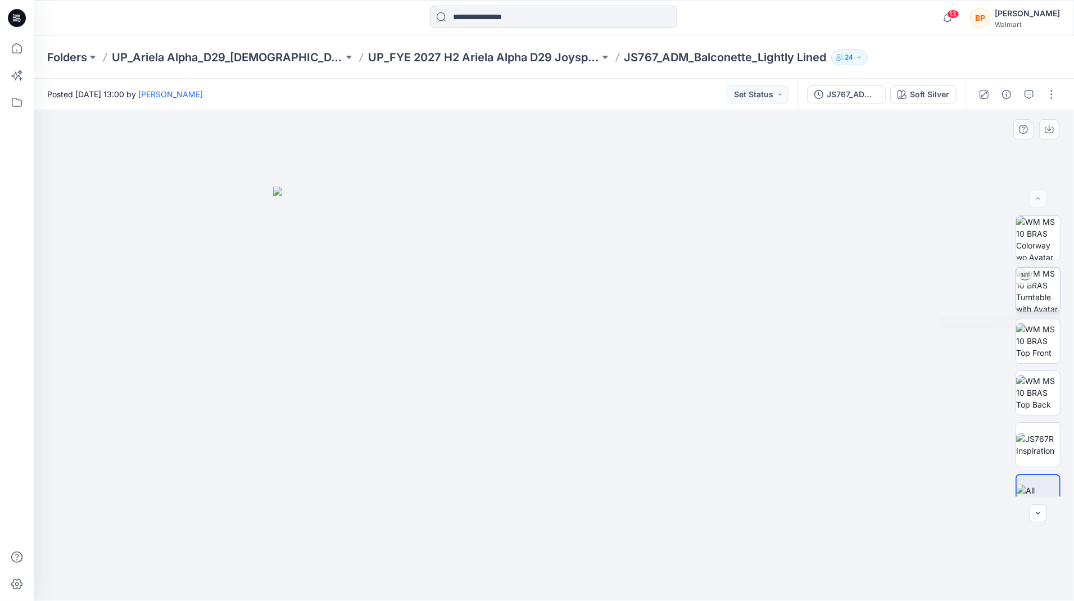
click at [1024, 297] on img at bounding box center [1038, 290] width 44 height 44
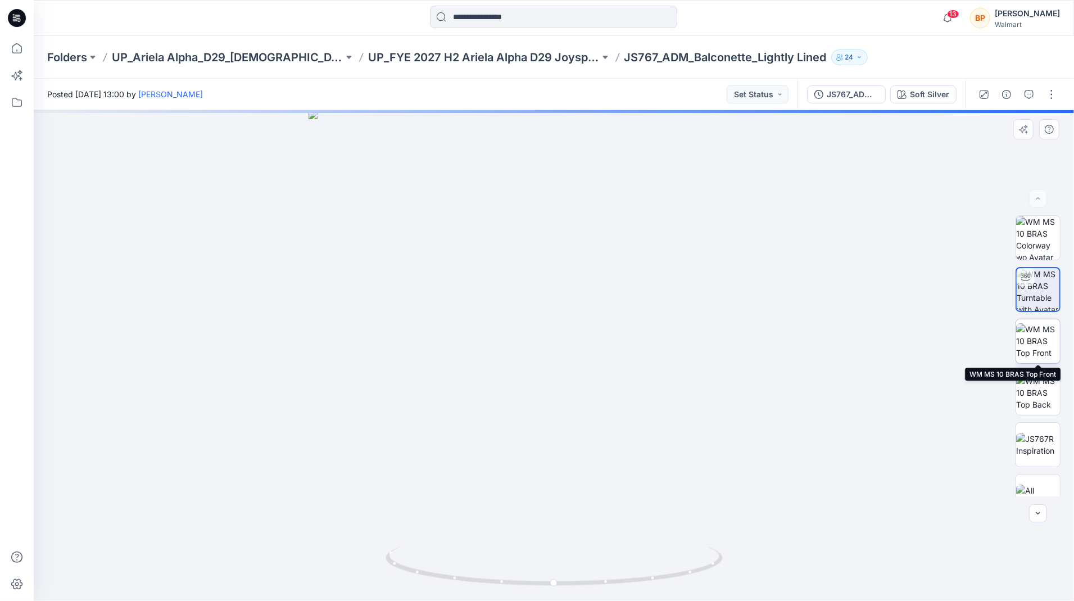
click at [1036, 326] on img at bounding box center [1038, 340] width 44 height 35
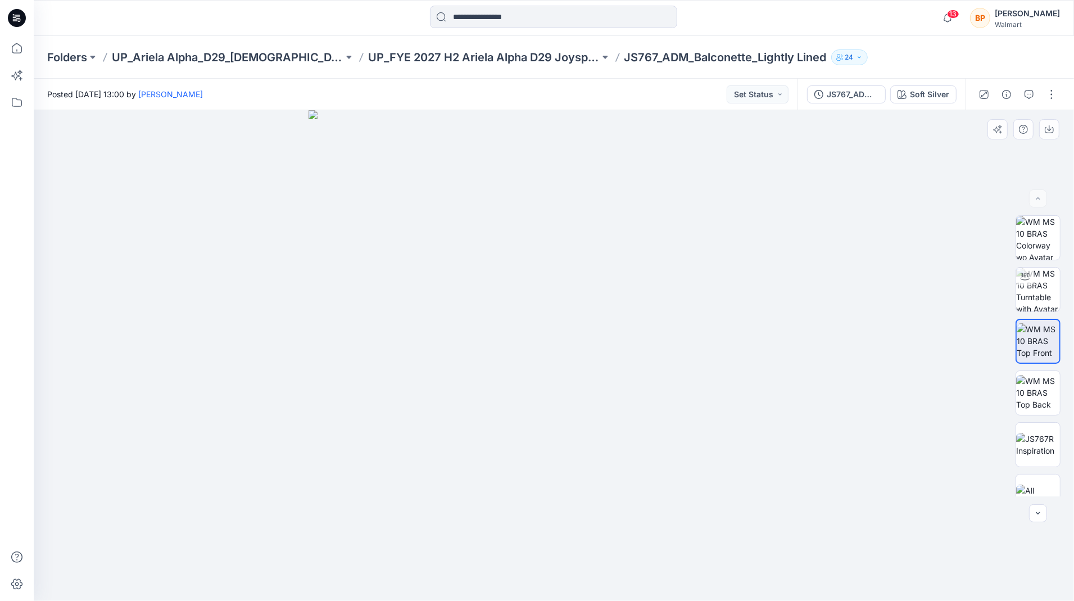
click at [1035, 368] on div at bounding box center [1038, 355] width 45 height 281
click at [1032, 385] on img at bounding box center [1038, 392] width 44 height 35
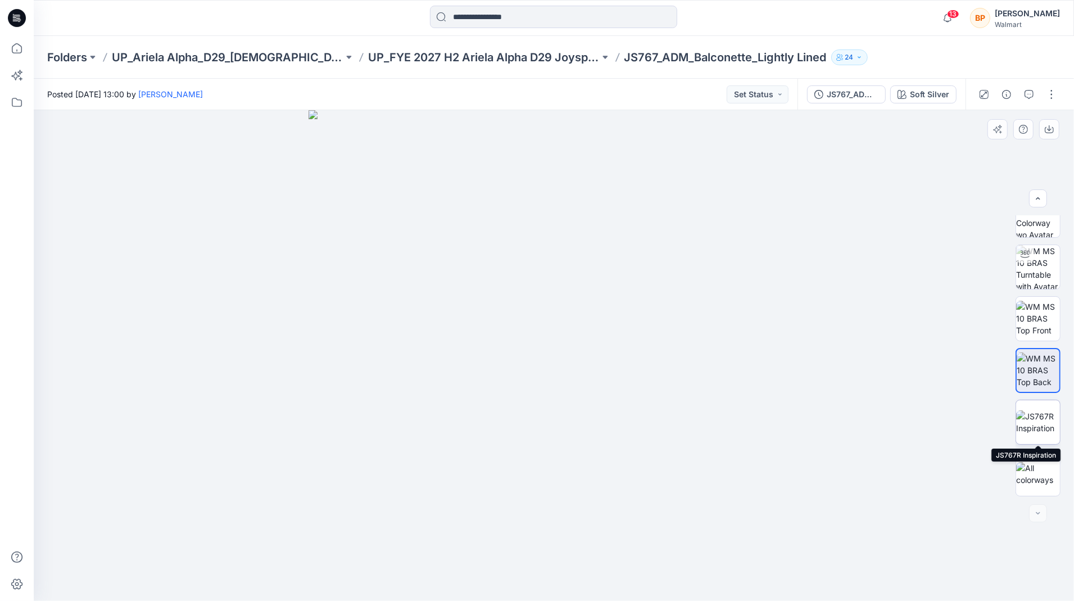
click at [1027, 422] on img at bounding box center [1038, 422] width 44 height 24
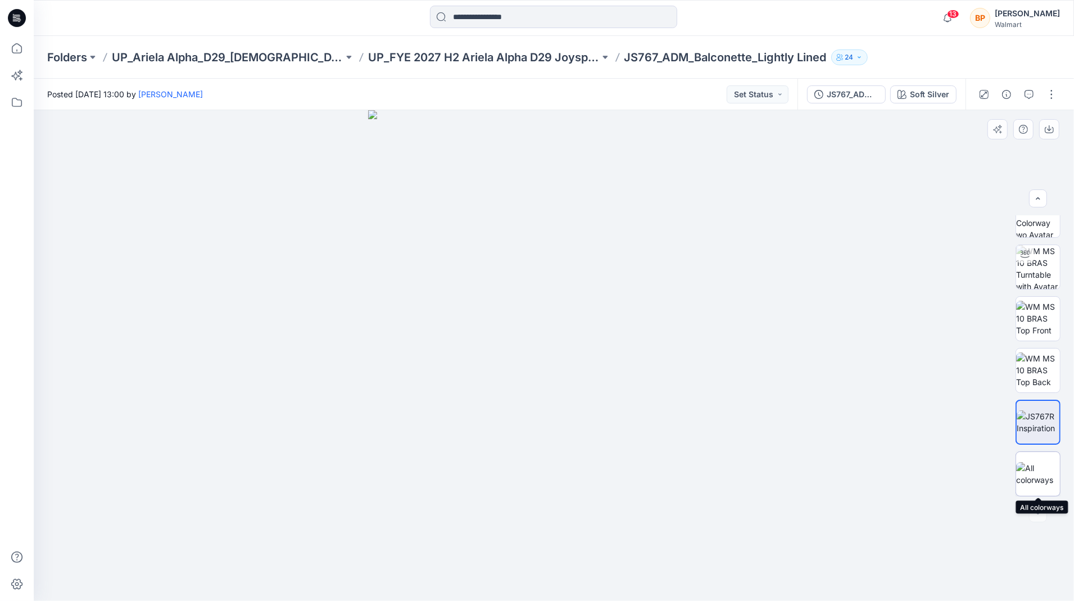
click at [1028, 472] on img at bounding box center [1038, 474] width 44 height 24
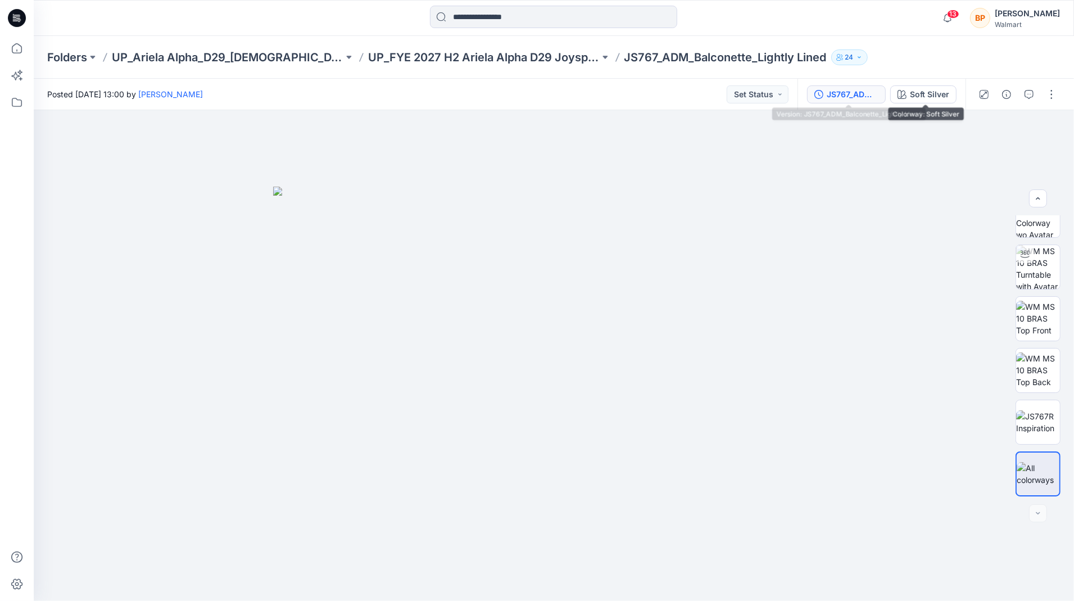
click at [849, 96] on div "JS767_ADM_Balconette_Lightly Lined" at bounding box center [853, 94] width 52 height 12
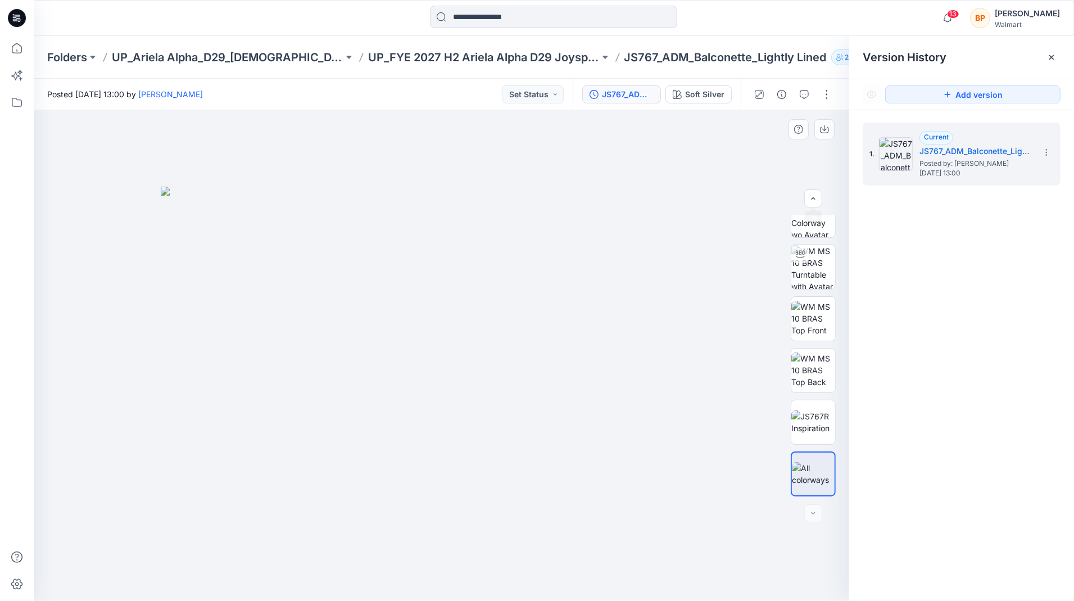
click at [744, 192] on div at bounding box center [442, 355] width 816 height 491
click at [1043, 60] on div at bounding box center [1052, 57] width 18 height 18
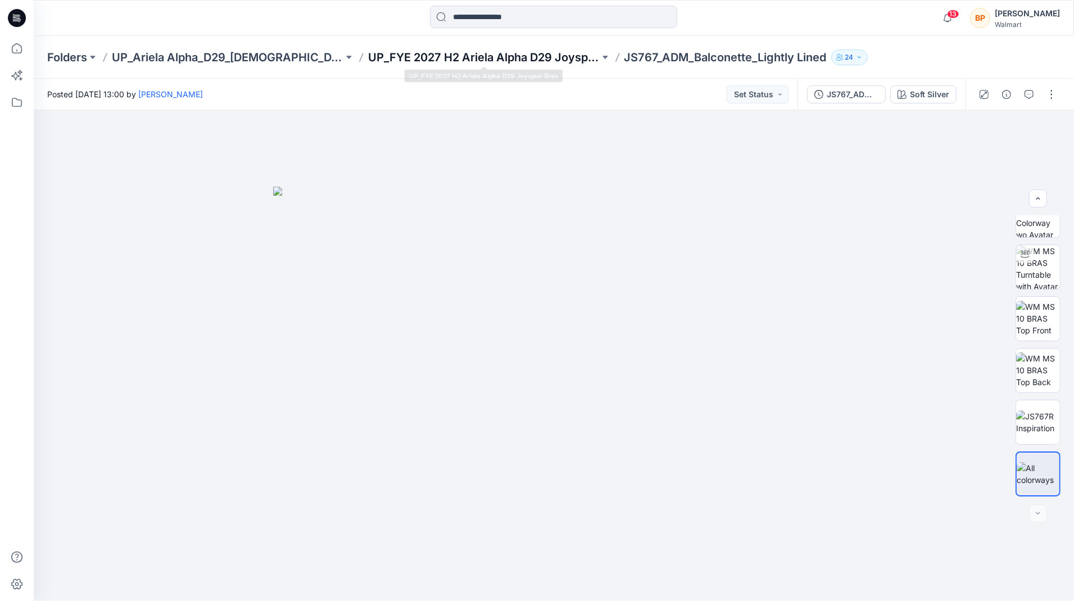
click at [553, 53] on p "UP_FYE 2027 H2 Ariela Alpha D29 Joyspun Bras" at bounding box center [484, 57] width 232 height 16
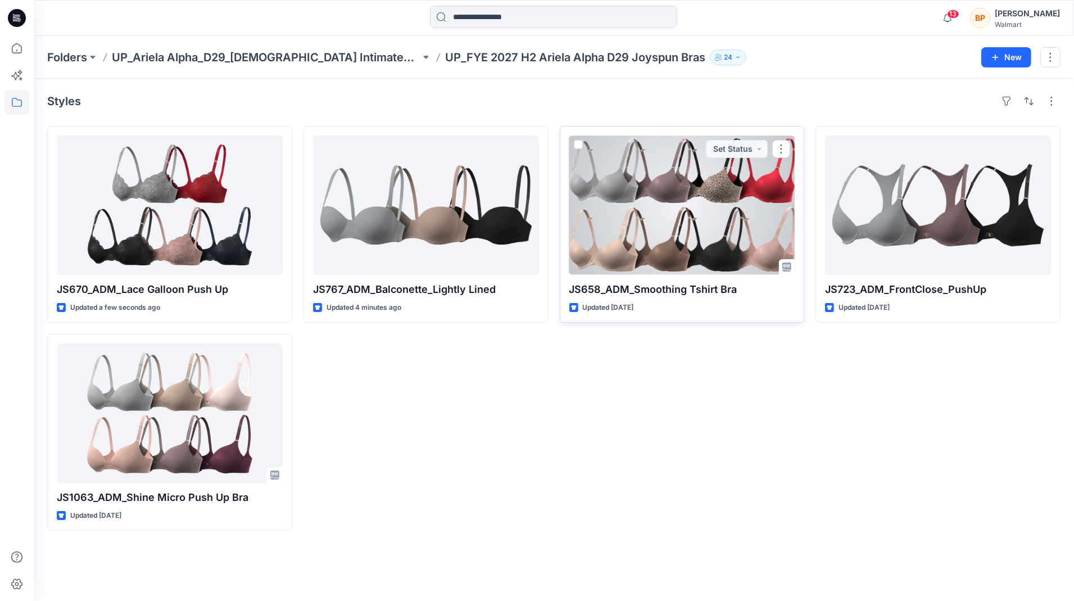
click at [677, 205] on div at bounding box center [682, 204] width 226 height 139
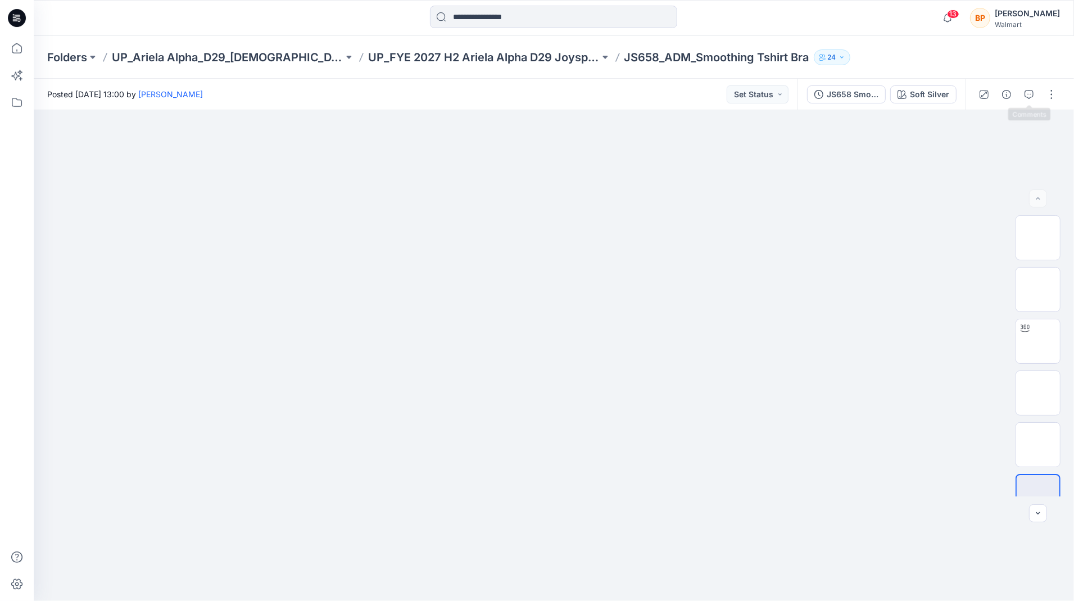
click at [1018, 96] on div at bounding box center [1018, 94] width 104 height 31
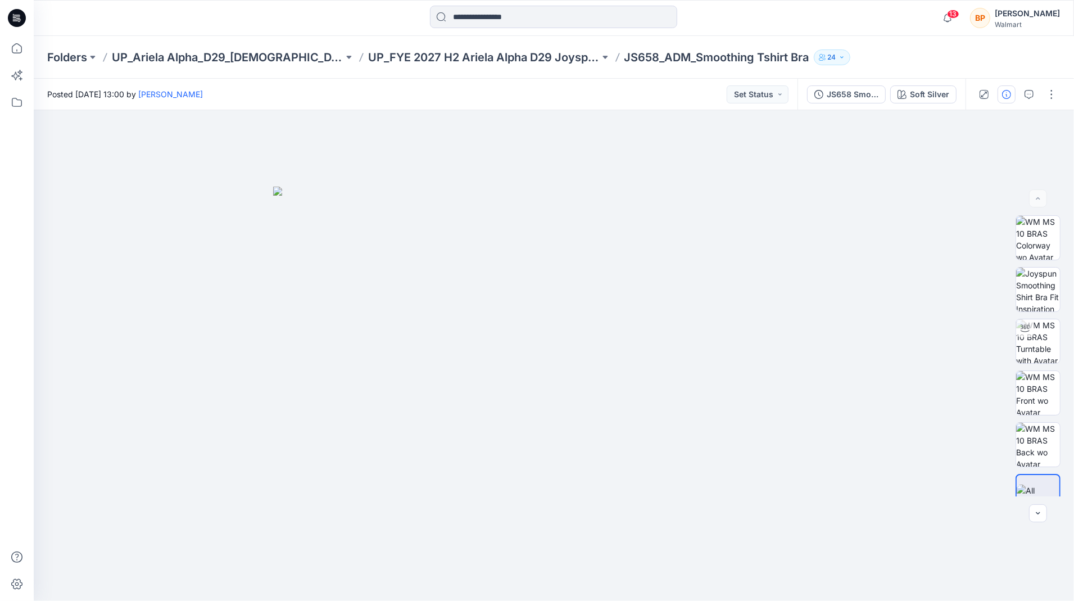
click at [1012, 96] on button "button" at bounding box center [1007, 94] width 18 height 18
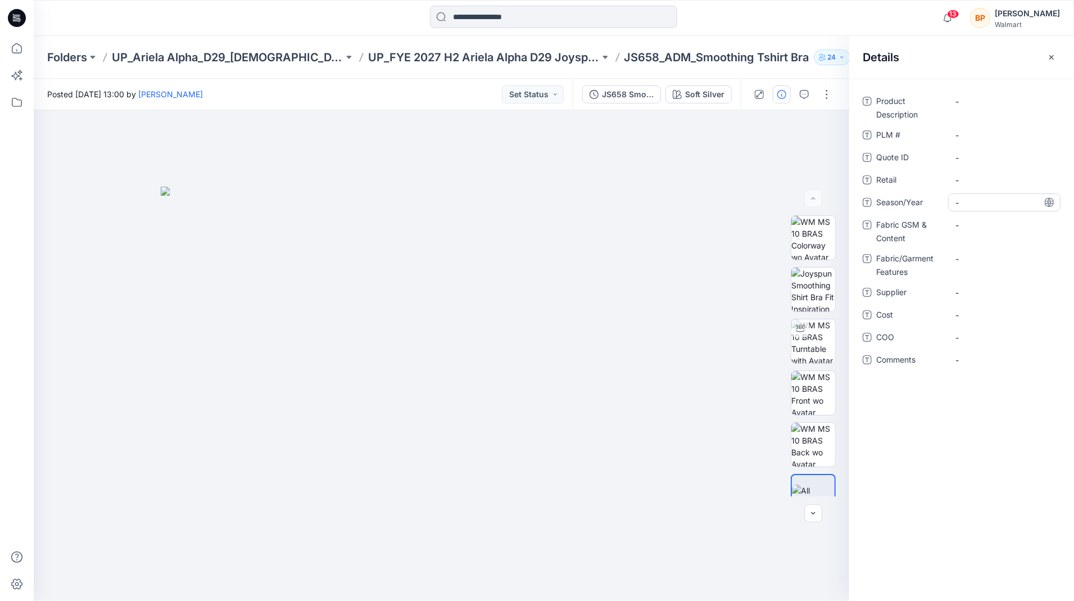
click at [991, 202] on span "-" at bounding box center [1005, 203] width 98 height 12
type textarea "*****"
click at [989, 291] on span "-" at bounding box center [1005, 293] width 98 height 12
type textarea "***"
click at [757, 404] on div at bounding box center [442, 355] width 816 height 491
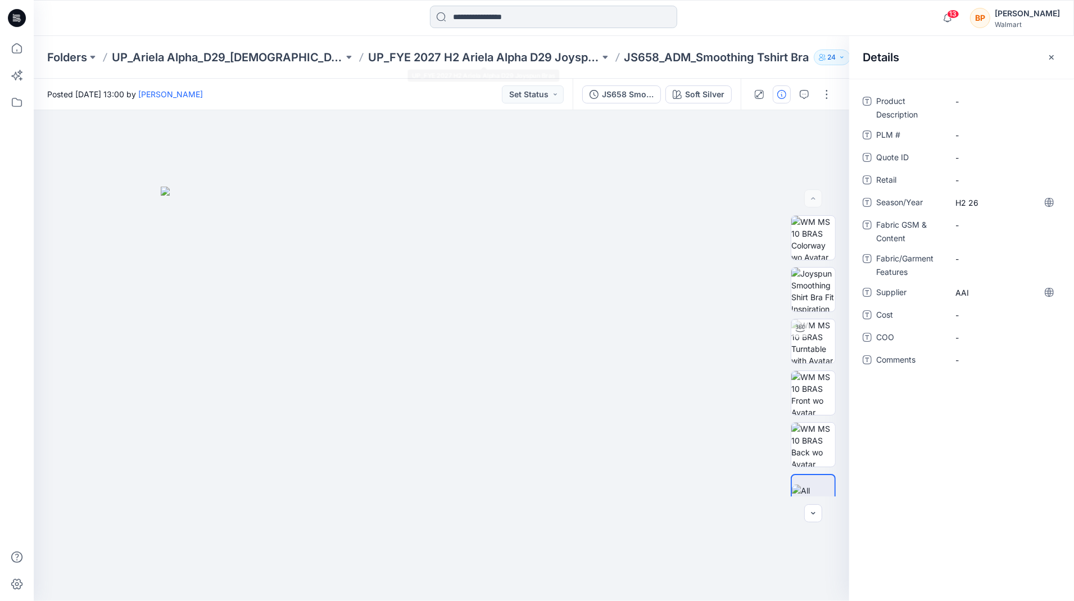
click at [474, 13] on input at bounding box center [553, 17] width 247 height 22
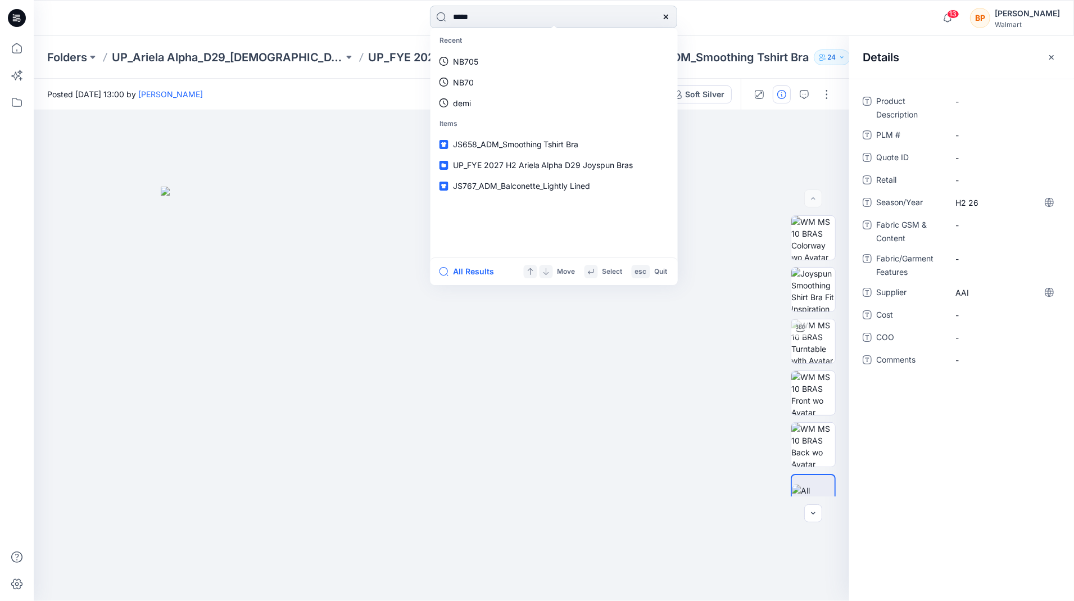
type input "******"
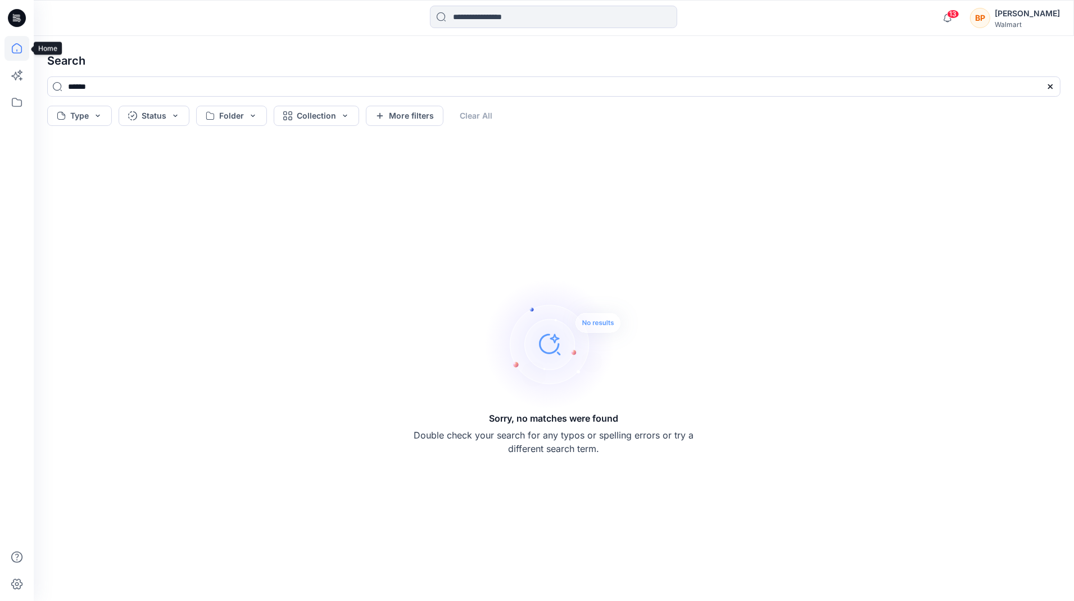
click at [19, 59] on icon at bounding box center [16, 48] width 25 height 25
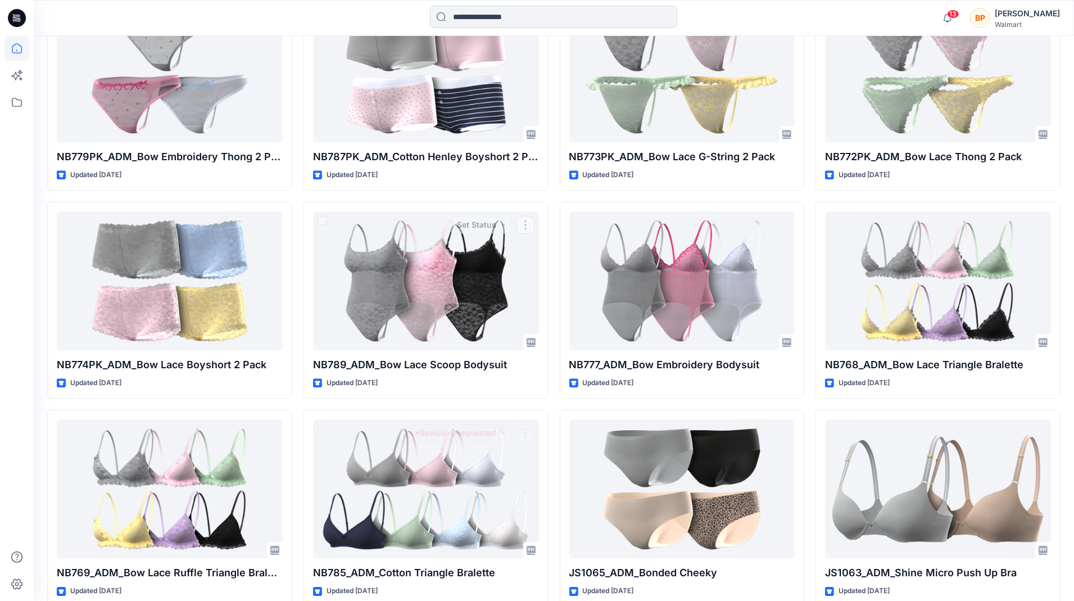
scroll to position [2385, 0]
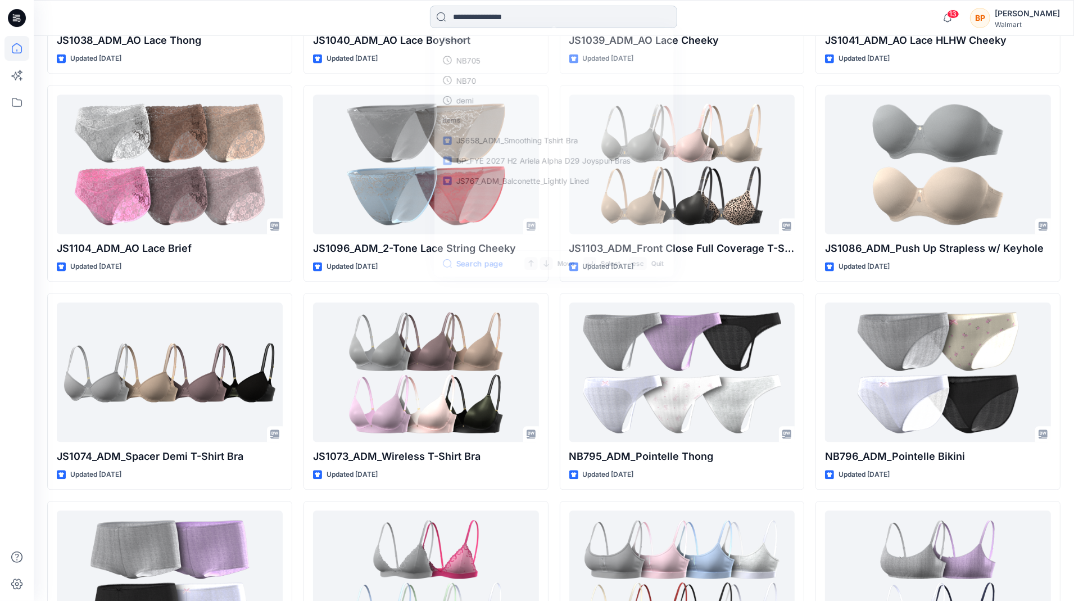
click at [528, 19] on input at bounding box center [553, 17] width 247 height 22
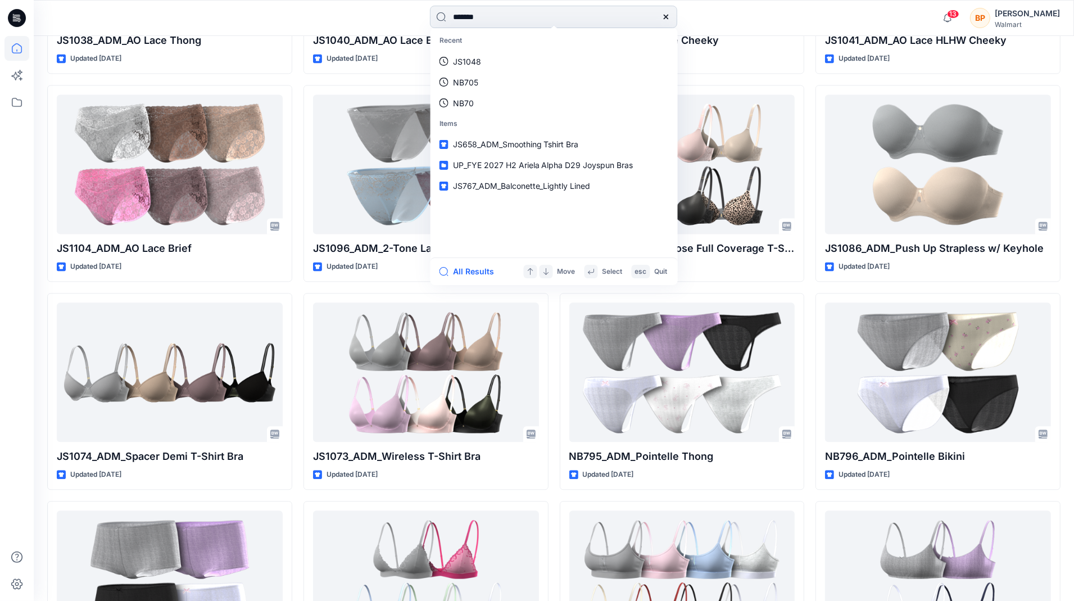
type input "********"
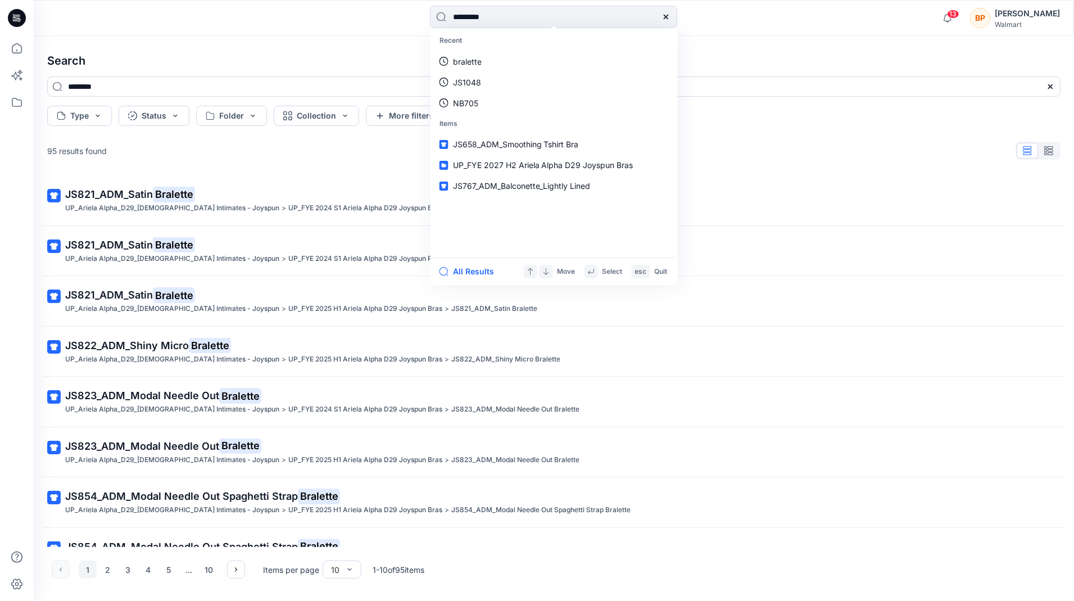
type input "**********"
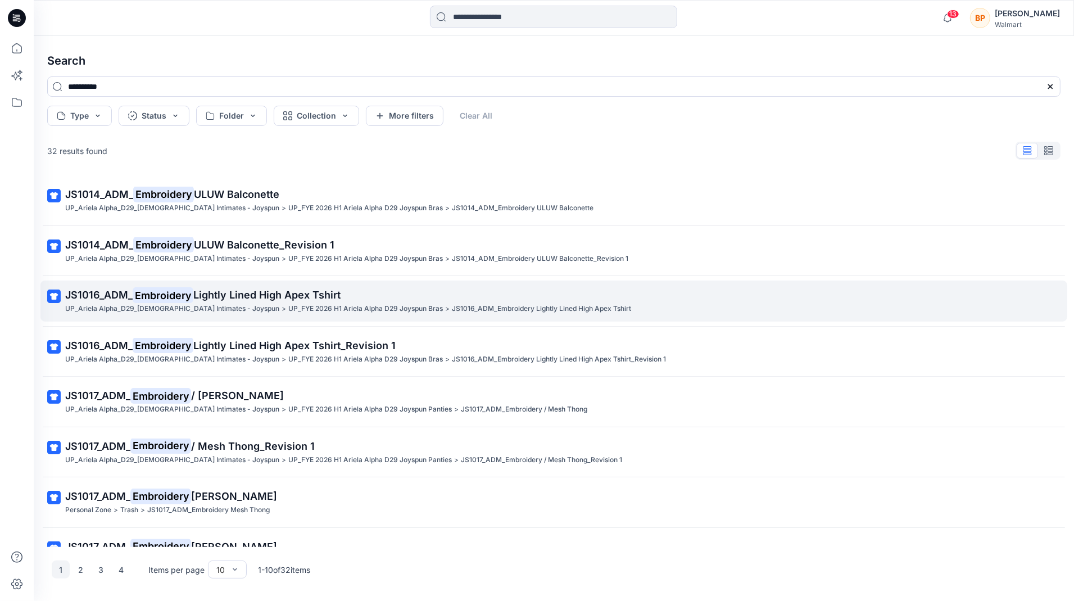
click at [269, 299] on span "Lightly Lined High Apex Tshirt" at bounding box center [266, 295] width 147 height 12
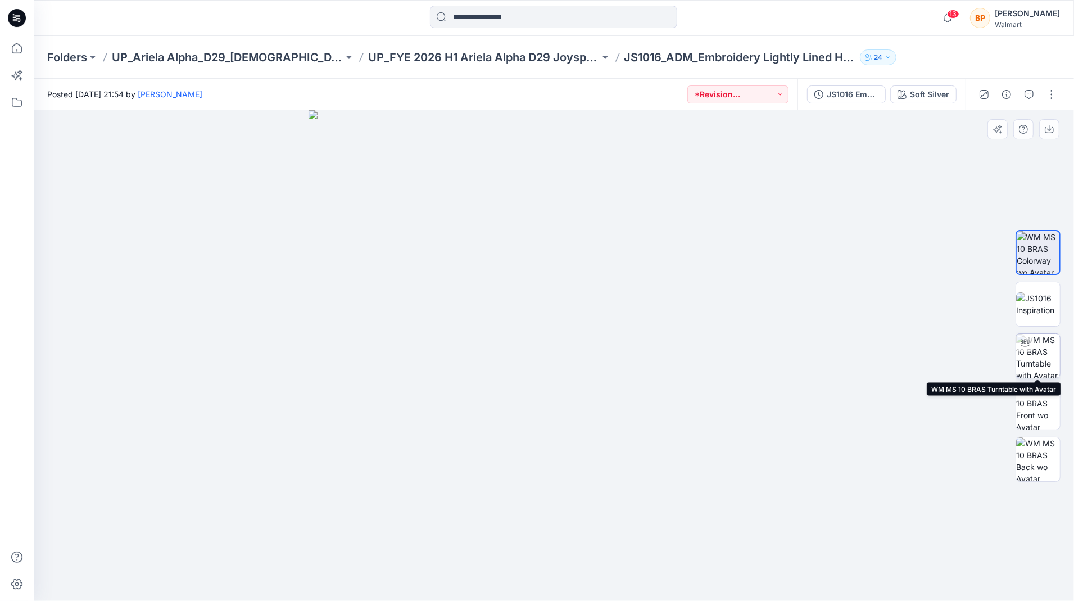
click at [1030, 367] on img at bounding box center [1038, 356] width 44 height 44
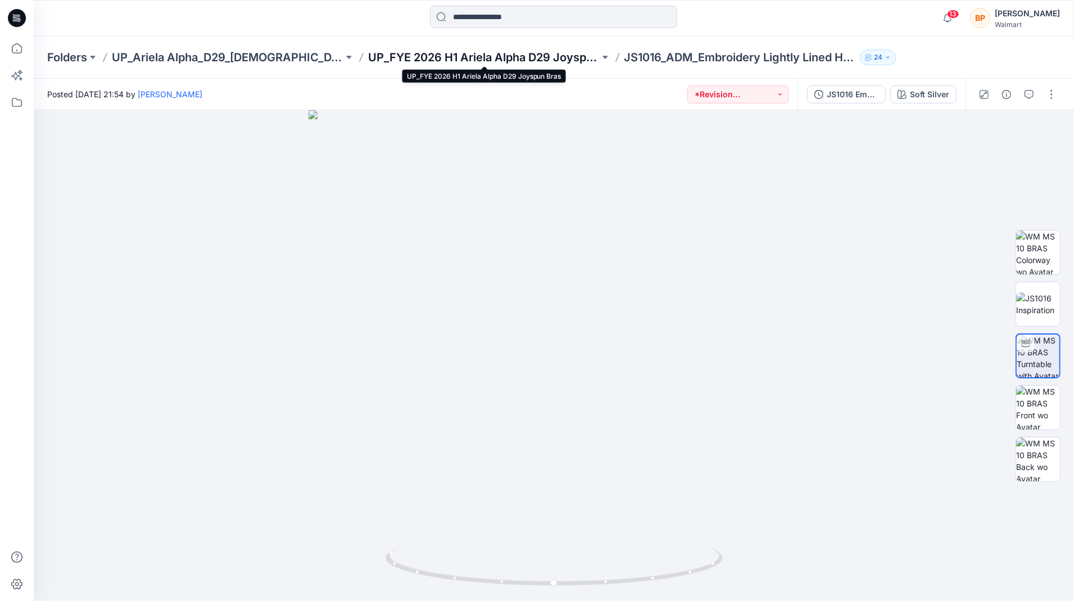
click at [565, 60] on p "UP_FYE 2026 H1 Ariela Alpha D29 Joyspun Bras" at bounding box center [484, 57] width 232 height 16
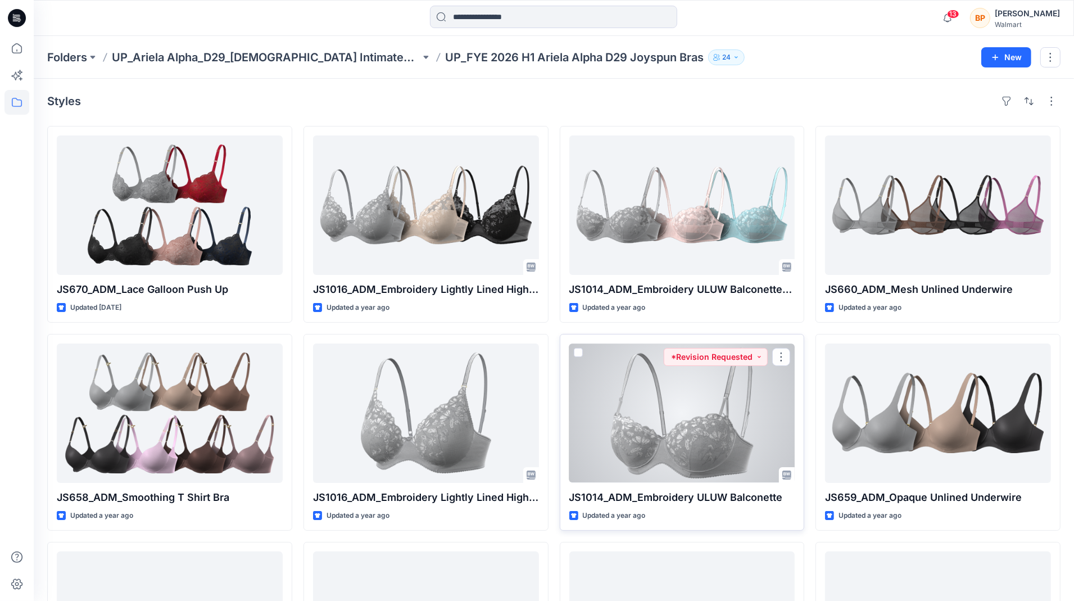
click at [637, 431] on div at bounding box center [682, 412] width 226 height 139
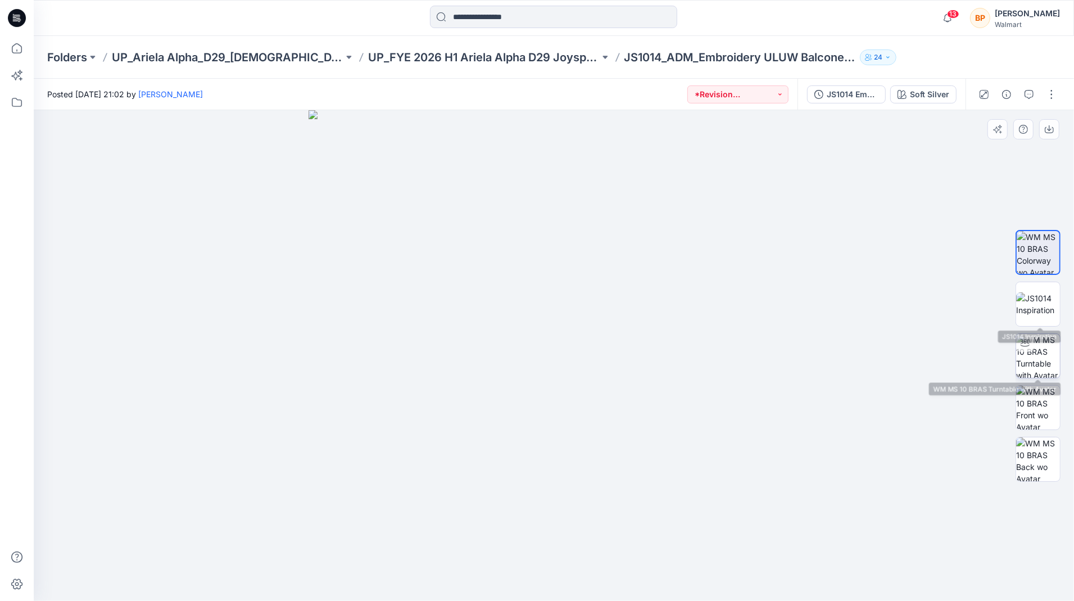
click at [1033, 350] on img at bounding box center [1038, 356] width 44 height 44
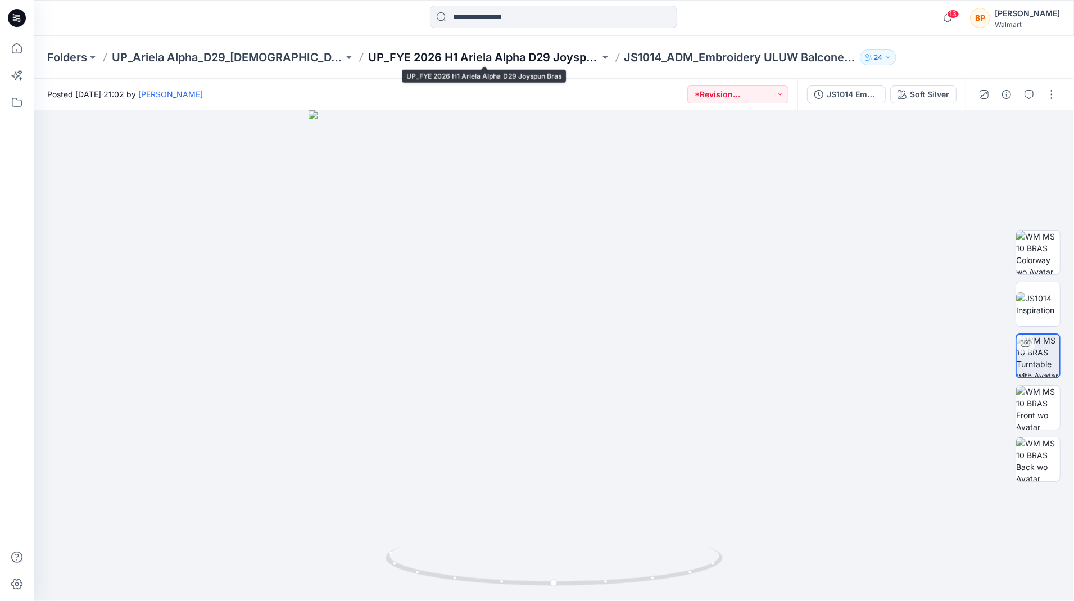
click at [468, 60] on p "UP_FYE 2026 H1 Ariela Alpha D29 Joyspun Bras" at bounding box center [484, 57] width 232 height 16
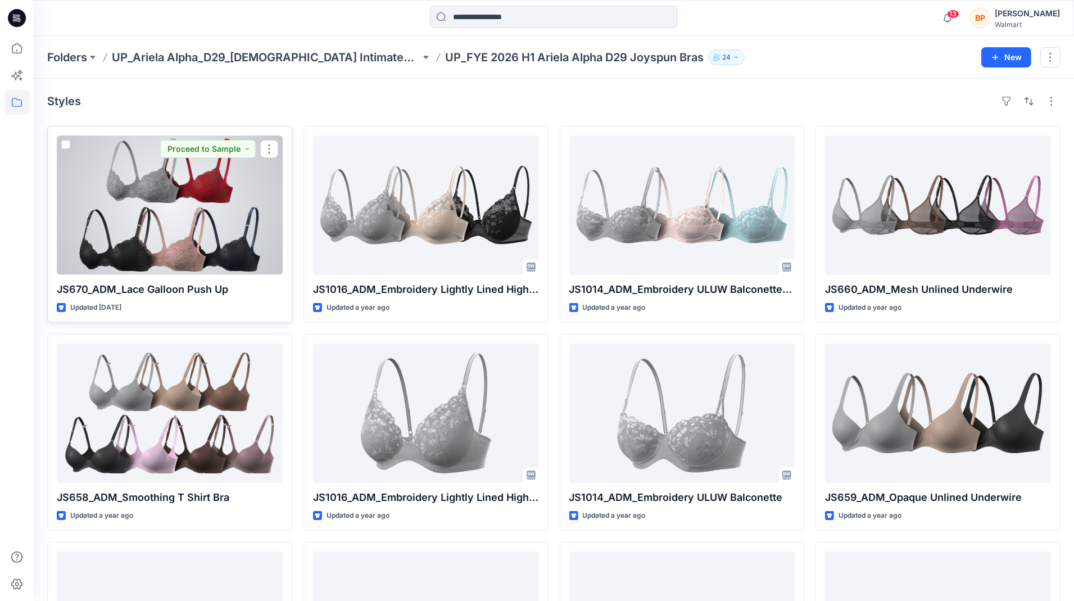
click at [210, 220] on div at bounding box center [170, 204] width 226 height 139
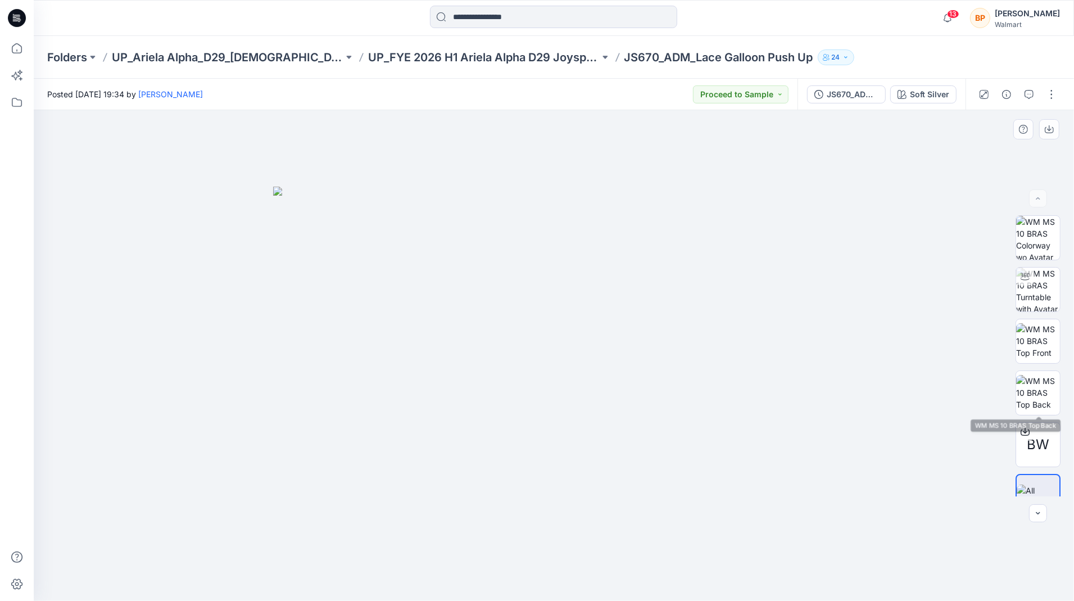
scroll to position [22, 0]
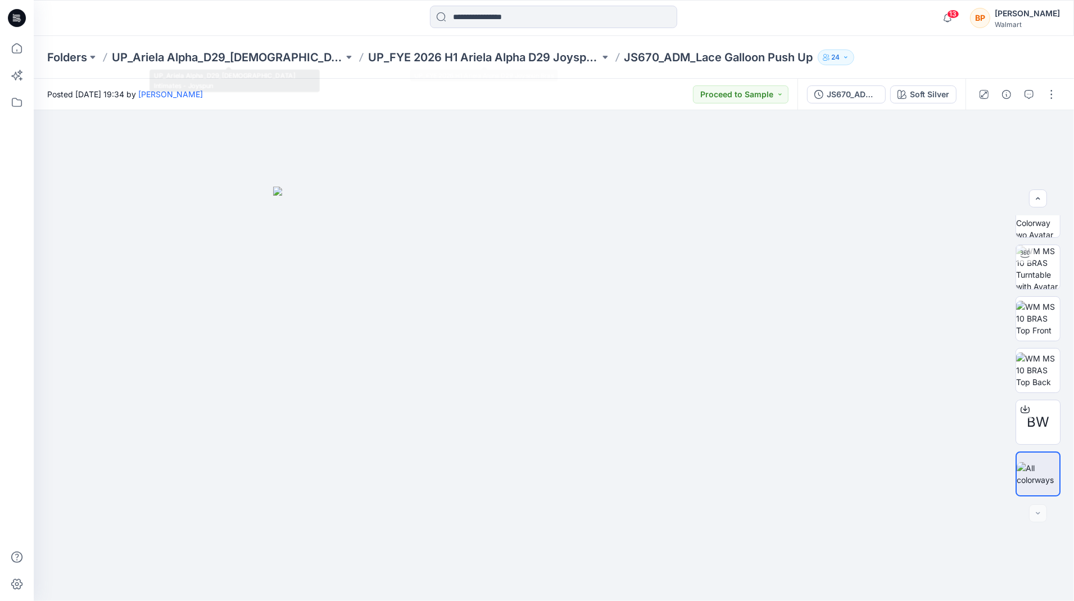
click at [451, 72] on div "Folders UP_Ariela Alpha_D29_[DEMOGRAPHIC_DATA] Intimates - Joyspun UP_FYE 2026 …" at bounding box center [554, 57] width 1041 height 43
click at [451, 71] on div "Folders UP_Ariela Alpha_D29_[DEMOGRAPHIC_DATA] Intimates - Joyspun UP_FYE 2026 …" at bounding box center [554, 57] width 1041 height 43
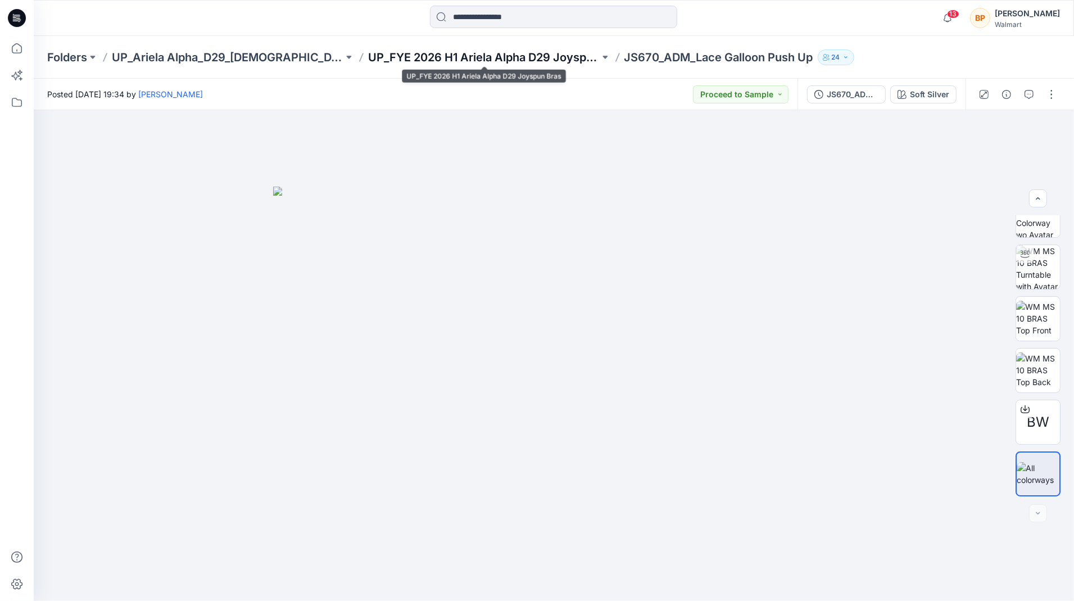
click at [451, 62] on p "UP_FYE 2026 H1 Ariela Alpha D29 Joyspun Bras" at bounding box center [484, 57] width 232 height 16
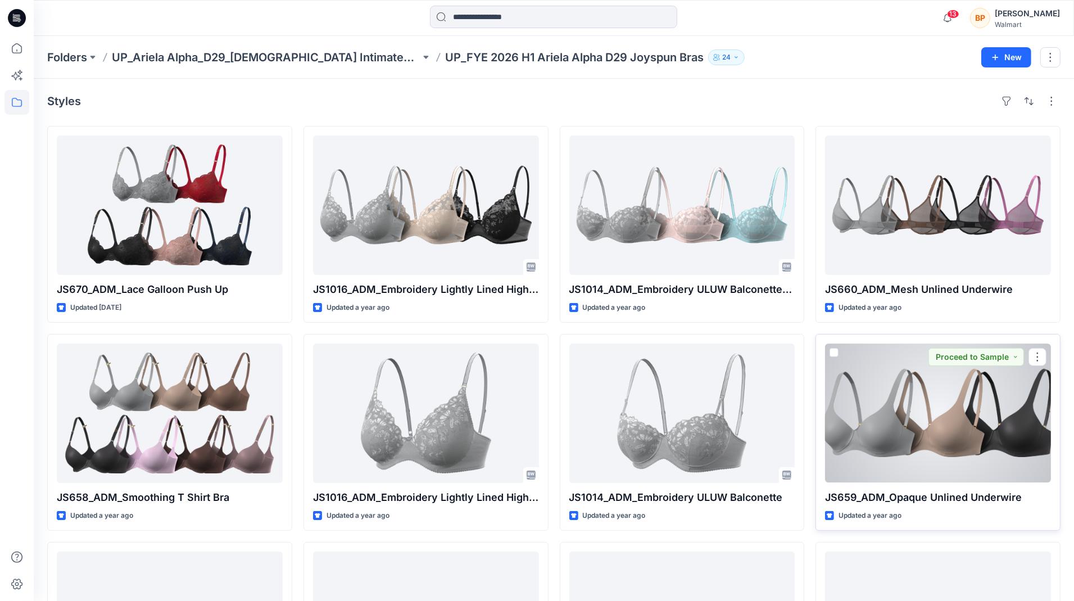
click at [878, 417] on div at bounding box center [938, 412] width 226 height 139
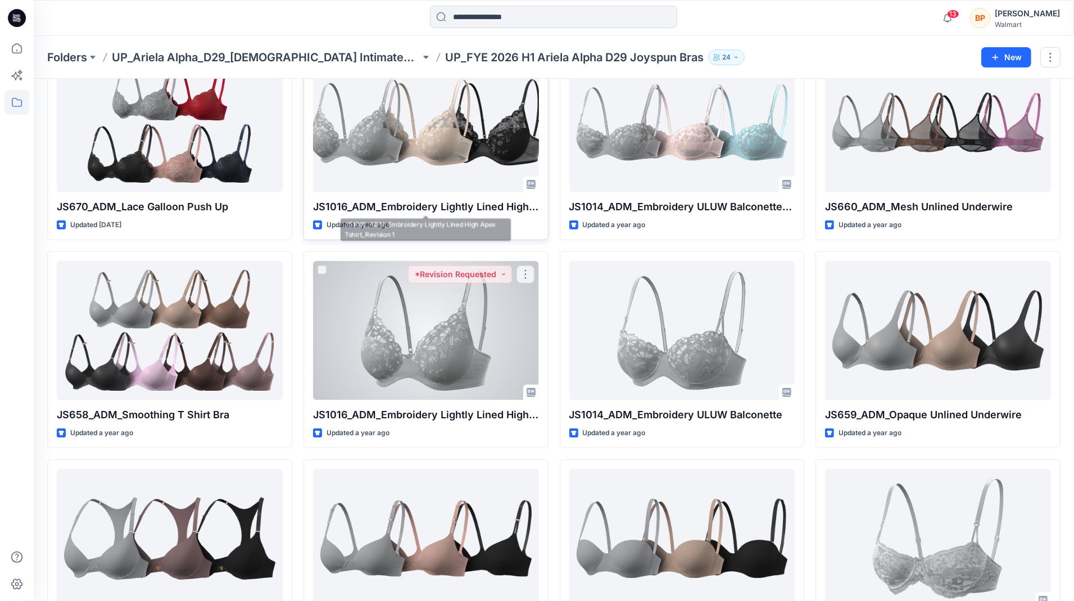
scroll to position [151, 0]
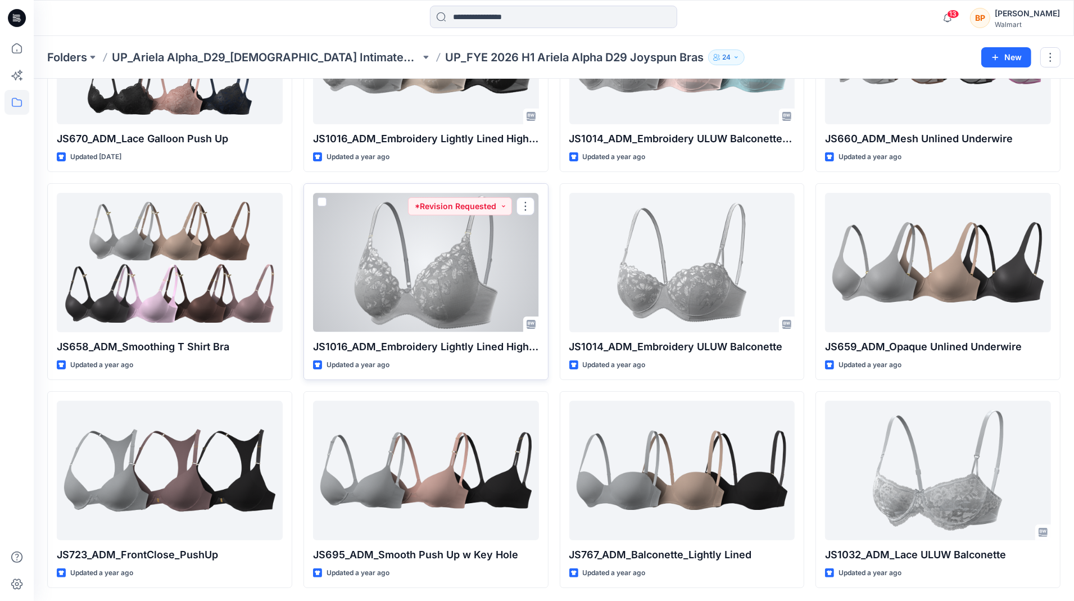
click at [423, 265] on div at bounding box center [426, 262] width 226 height 139
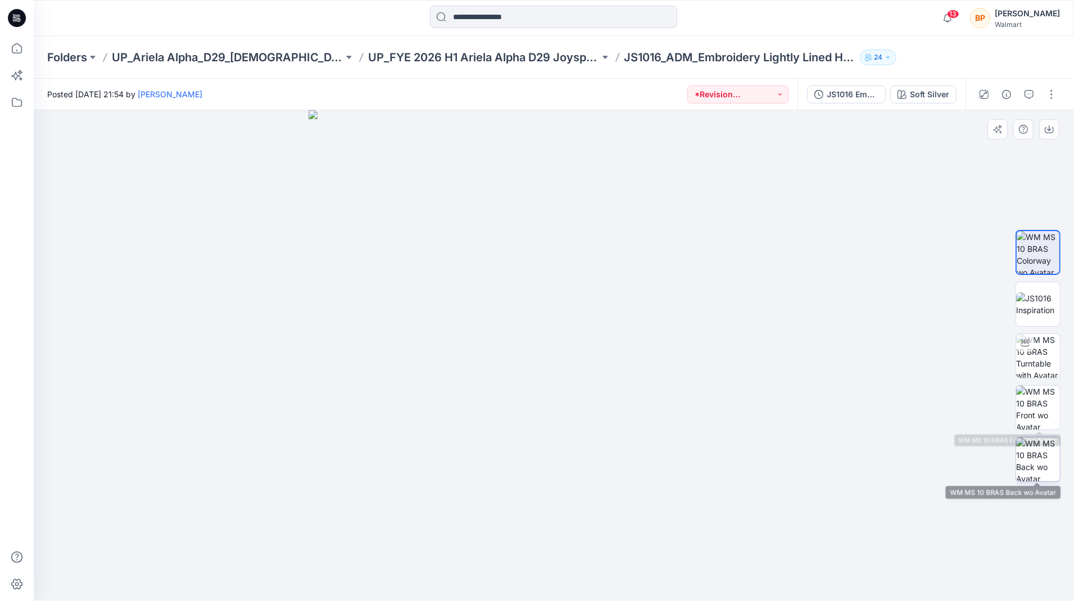
click at [1040, 464] on img at bounding box center [1038, 459] width 44 height 44
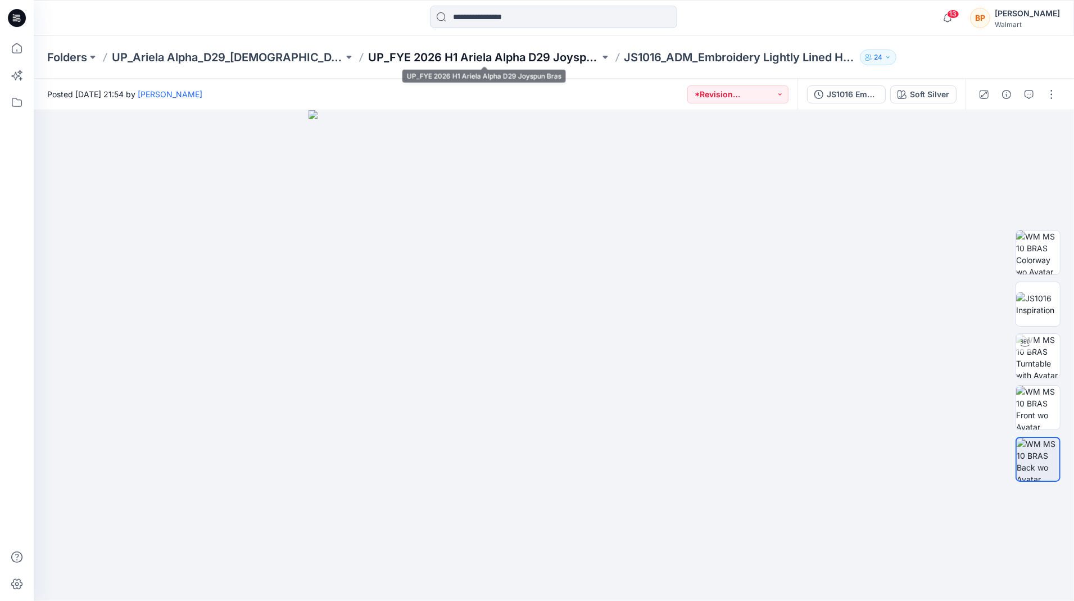
click at [517, 54] on p "UP_FYE 2026 H1 Ariela Alpha D29 Joyspun Bras" at bounding box center [484, 57] width 232 height 16
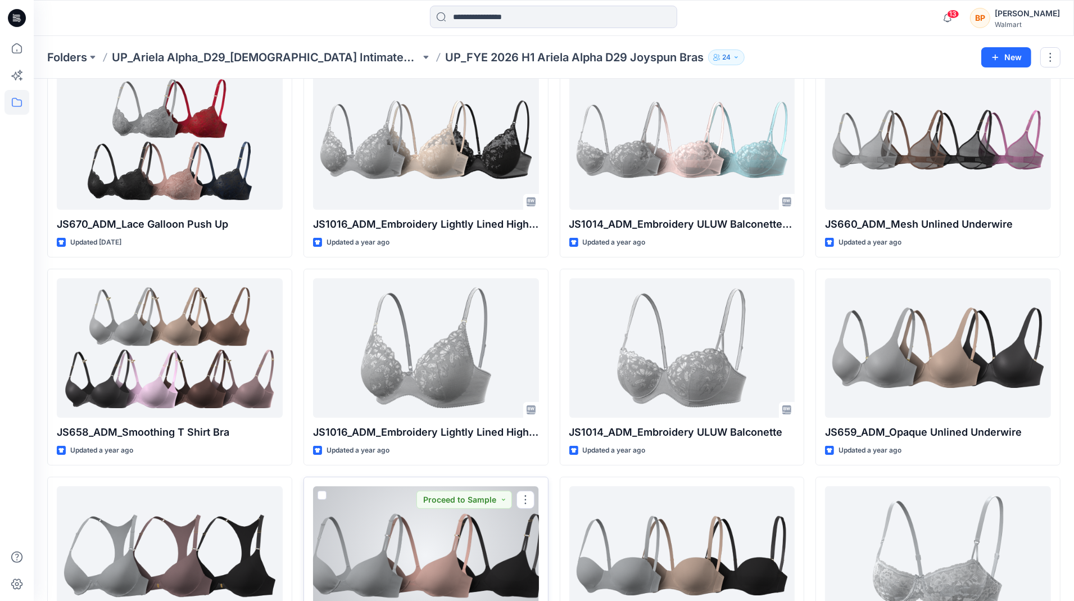
scroll to position [151, 0]
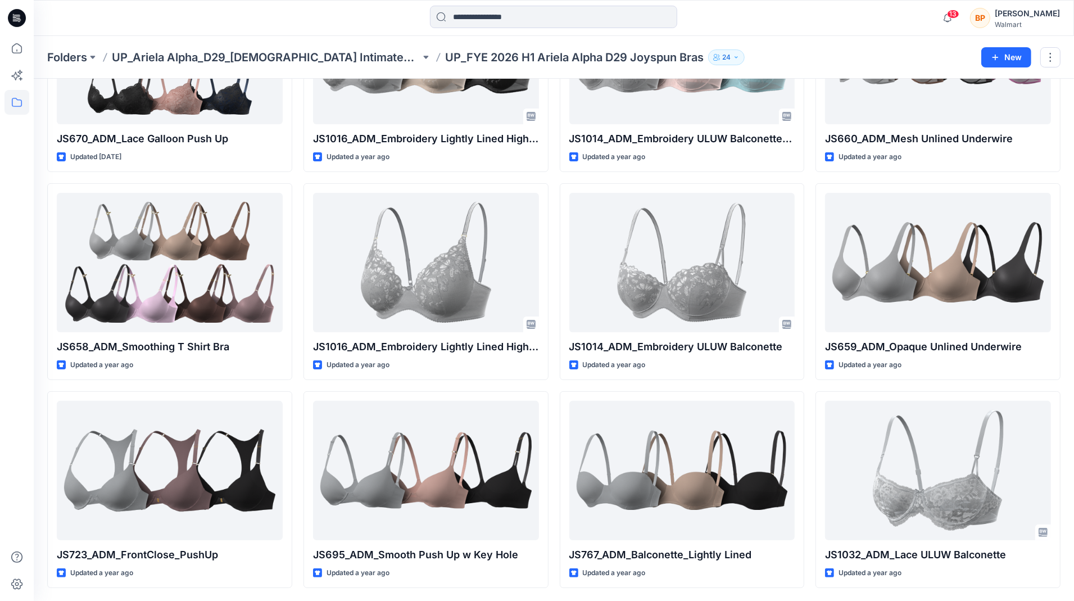
click at [248, 48] on div "Folders UP_Ariela Alpha_D29_[DEMOGRAPHIC_DATA] Intimates - Joyspun UP_FYE 2026 …" at bounding box center [554, 57] width 1041 height 43
click at [251, 59] on p "UP_Ariela Alpha_D29_[DEMOGRAPHIC_DATA] Intimates - Joyspun" at bounding box center [266, 57] width 309 height 16
